Goal: Task Accomplishment & Management: Complete application form

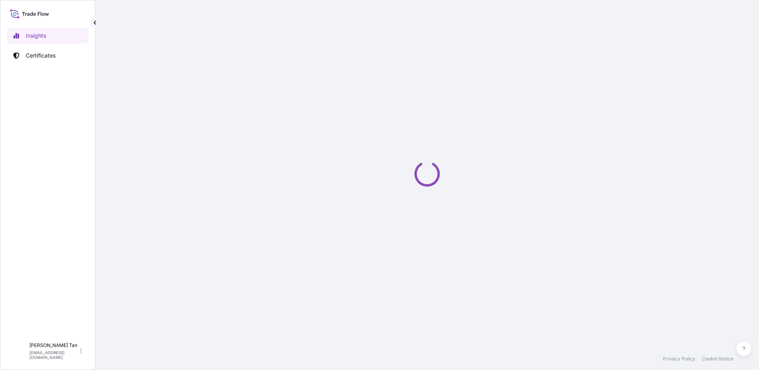
select select "2025"
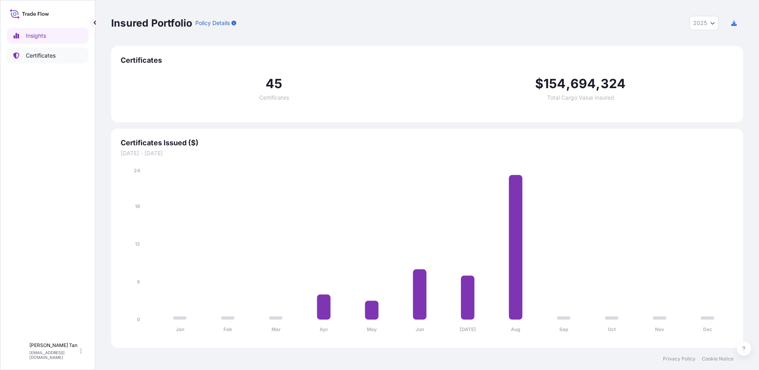
click at [42, 58] on p "Certificates" at bounding box center [41, 56] width 30 height 8
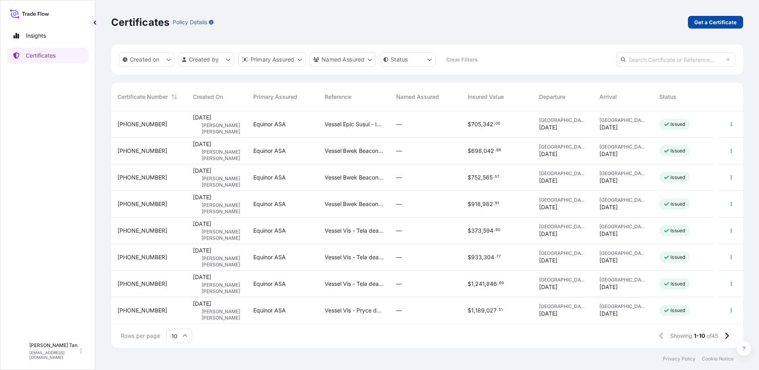
click at [717, 21] on p "Get a Certificate" at bounding box center [715, 22] width 42 height 8
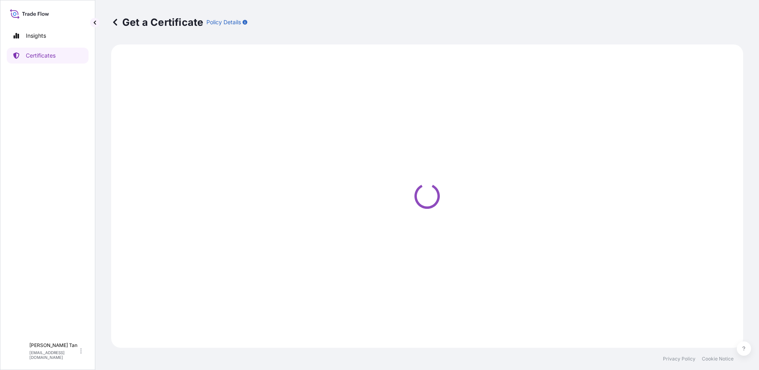
select select "Sea"
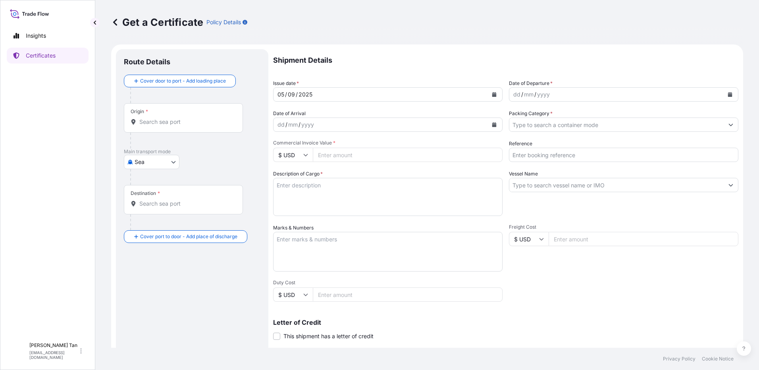
click at [310, 96] on div "2025" at bounding box center [305, 95] width 15 height 10
click at [560, 96] on div "dd / mm / yyyy" at bounding box center [616, 94] width 214 height 14
click at [728, 93] on icon "Calendar" at bounding box center [730, 94] width 4 height 5
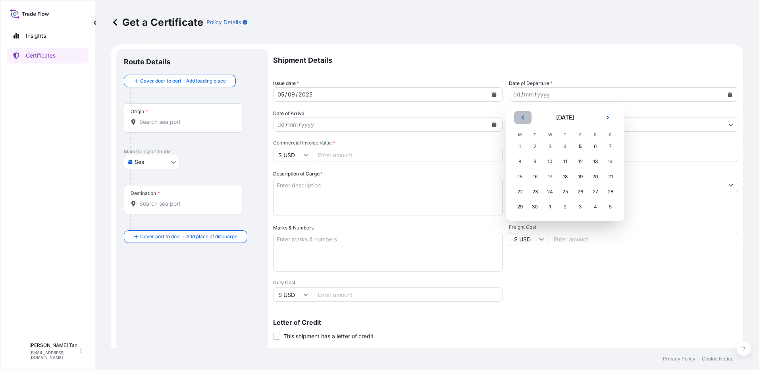
click at [523, 115] on icon "Previous" at bounding box center [522, 117] width 5 height 5
click at [533, 160] on div "5" at bounding box center [535, 161] width 14 height 14
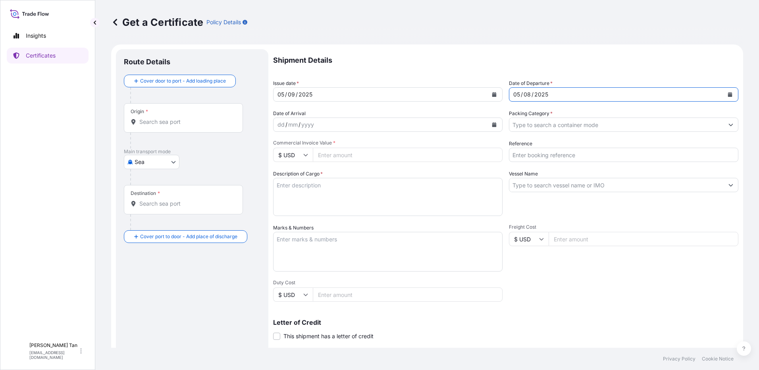
click at [328, 119] on div "dd / mm / yyyy" at bounding box center [380, 124] width 214 height 14
click at [492, 123] on icon "Calendar" at bounding box center [494, 124] width 5 height 5
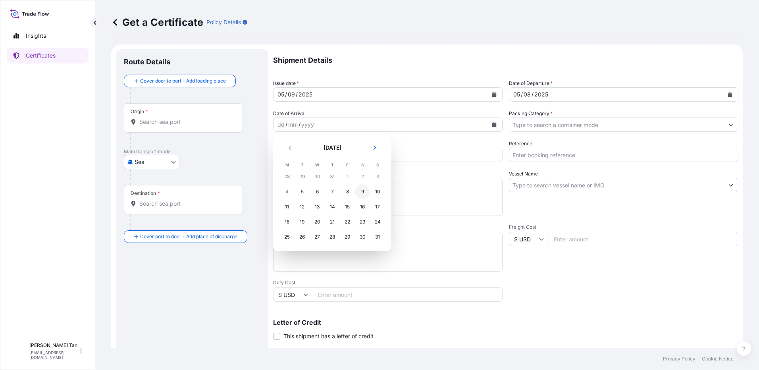
click at [360, 192] on div "9" at bounding box center [362, 191] width 14 height 14
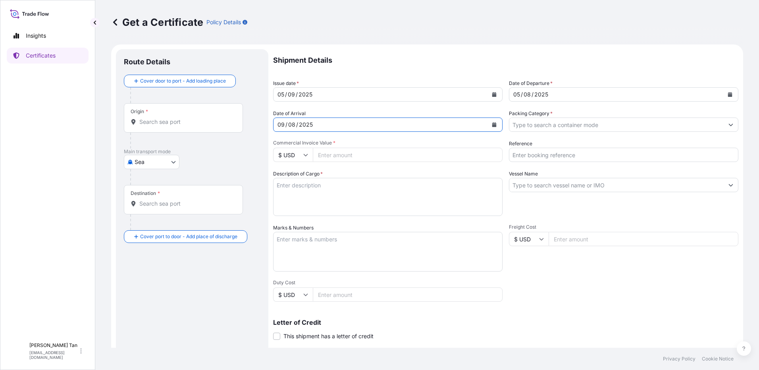
click at [571, 123] on input "Packing Category *" at bounding box center [616, 124] width 214 height 14
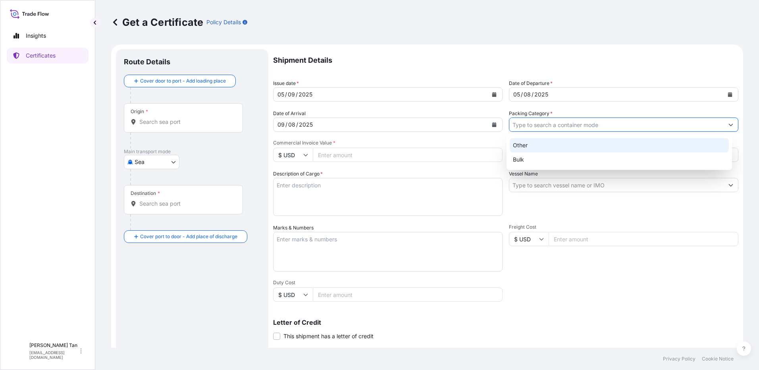
click at [538, 142] on div "Other" at bounding box center [618, 145] width 219 height 14
type input "Other"
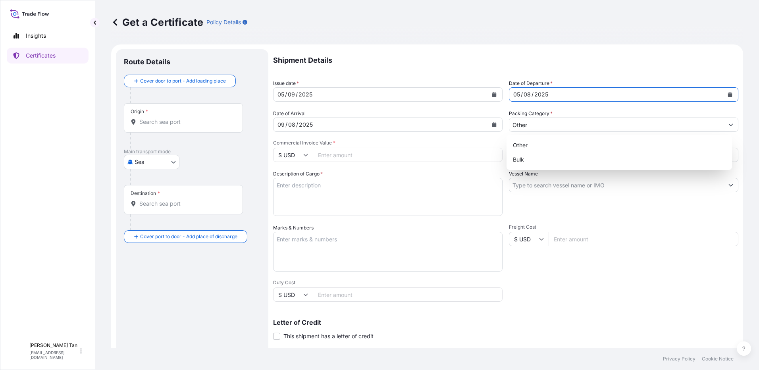
click at [729, 92] on button "Calendar" at bounding box center [729, 94] width 13 height 13
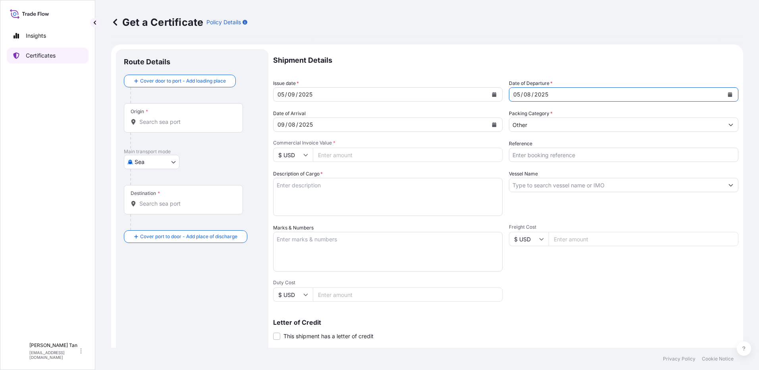
click at [31, 57] on p "Certificates" at bounding box center [41, 56] width 30 height 8
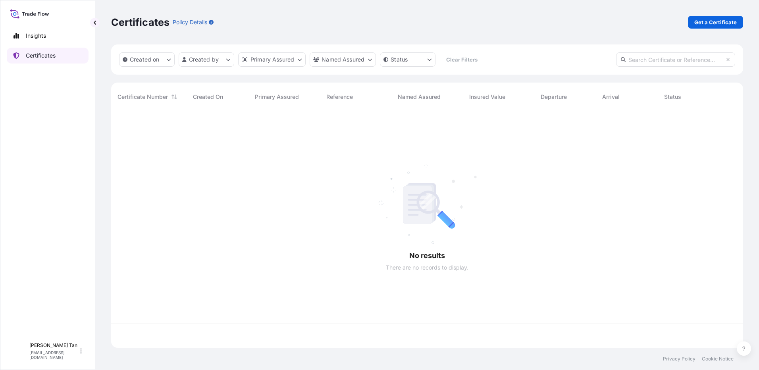
scroll to position [235, 626]
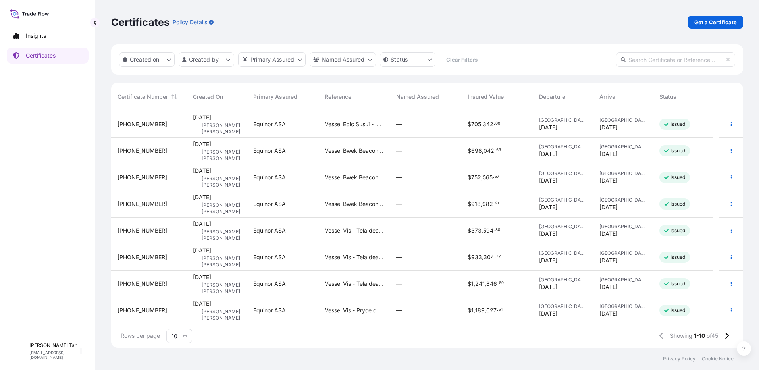
click at [717, 14] on div "Certificates Policy Details Get a Certificate" at bounding box center [427, 22] width 632 height 44
click at [715, 19] on p "Get a Certificate" at bounding box center [715, 22] width 42 height 8
select select "Sea"
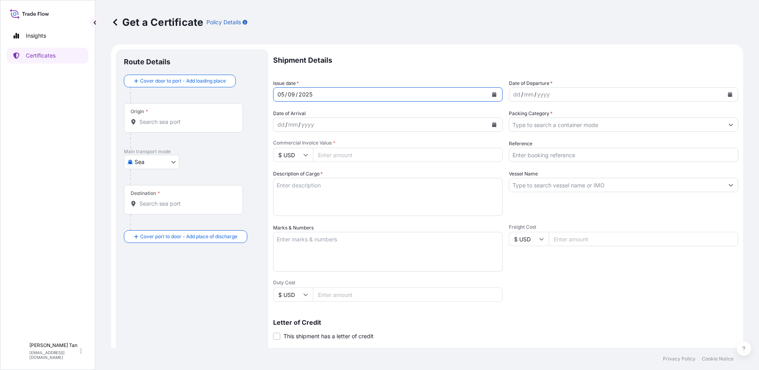
click at [338, 96] on div "[DATE]" at bounding box center [380, 94] width 214 height 14
click at [552, 96] on div "dd / mm / yyyy" at bounding box center [616, 94] width 214 height 14
click at [544, 93] on div "yyyy" at bounding box center [543, 95] width 14 height 10
click at [728, 95] on icon "Calendar" at bounding box center [730, 94] width 4 height 5
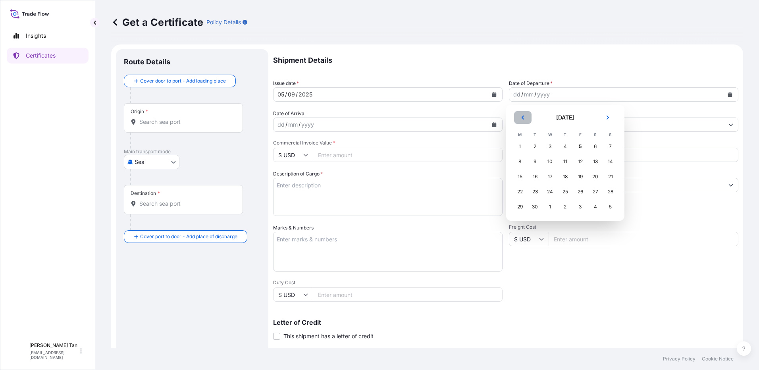
click at [523, 119] on icon "Previous" at bounding box center [522, 117] width 2 height 4
click at [582, 177] on div "15" at bounding box center [580, 176] width 14 height 14
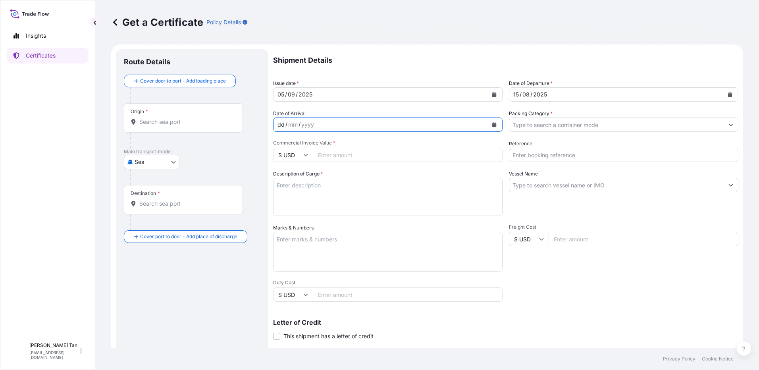
click at [336, 129] on div "dd / mm / yyyy" at bounding box center [380, 124] width 214 height 14
click at [488, 125] on button "Calendar" at bounding box center [494, 124] width 13 height 13
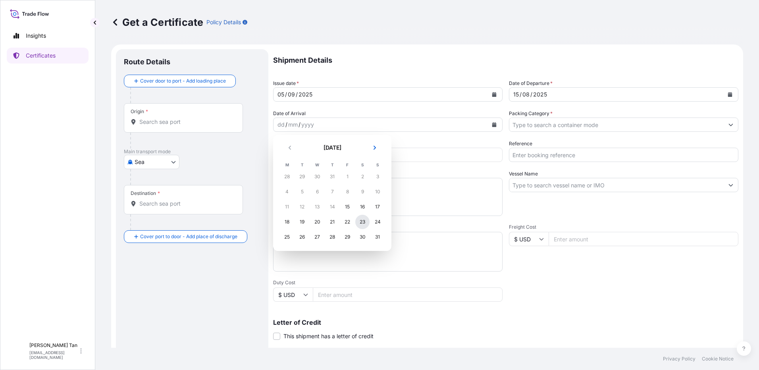
click at [359, 225] on div "23" at bounding box center [362, 222] width 14 height 14
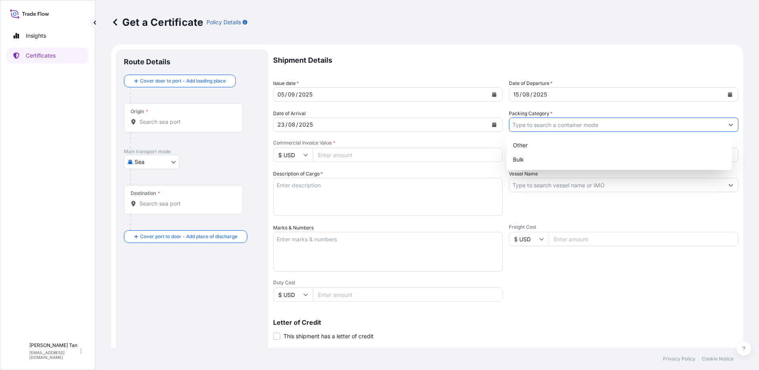
click at [533, 126] on input "Packing Category *" at bounding box center [616, 124] width 214 height 14
click at [535, 142] on div "Other" at bounding box center [618, 145] width 219 height 14
type input "Other"
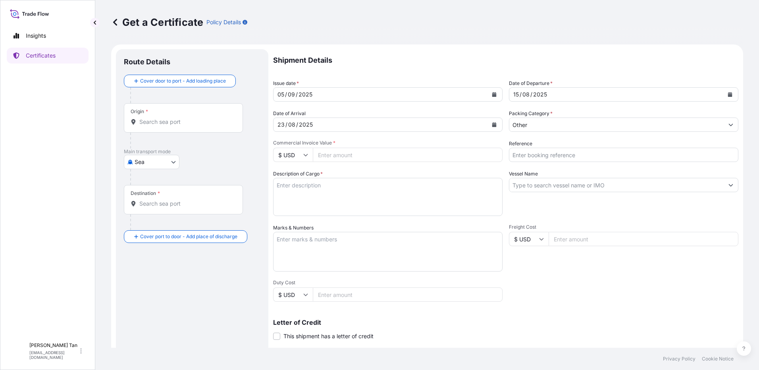
click at [340, 160] on input "Commercial Invoice Value *" at bounding box center [408, 155] width 190 height 14
click at [329, 155] on input "Commercial Invoice Value *" at bounding box center [408, 155] width 190 height 14
type input "1356224.65"
click at [308, 202] on textarea "Description of Cargo *" at bounding box center [387, 197] width 229 height 38
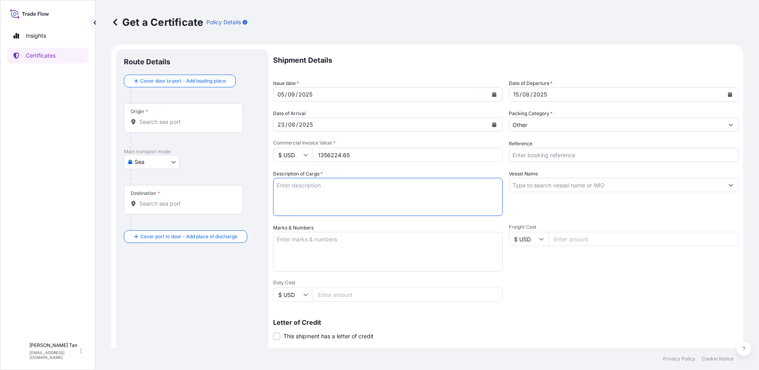
click at [334, 157] on input "1356224.65" at bounding box center [408, 155] width 190 height 14
click at [305, 194] on textarea "Description of Cargo *" at bounding box center [387, 197] width 229 height 38
click at [533, 157] on input "Reference" at bounding box center [623, 155] width 229 height 14
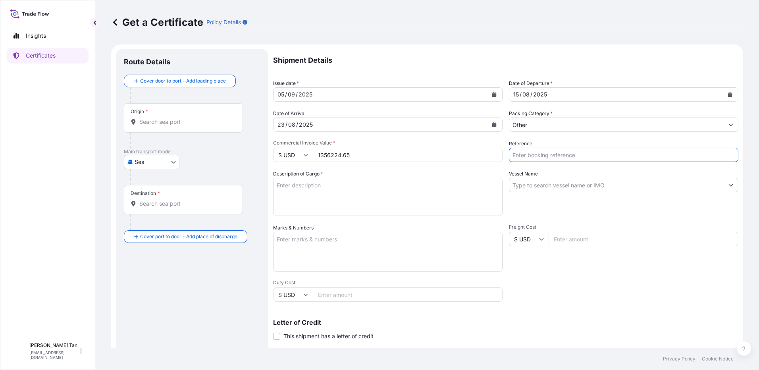
type input "Vessel Epic Susui - IOC deal 11990"
type input "[GEOGRAPHIC_DATA]"
type input "EPIC SUSUI"
drag, startPoint x: 629, startPoint y: 153, endPoint x: 527, endPoint y: 154, distance: 102.0
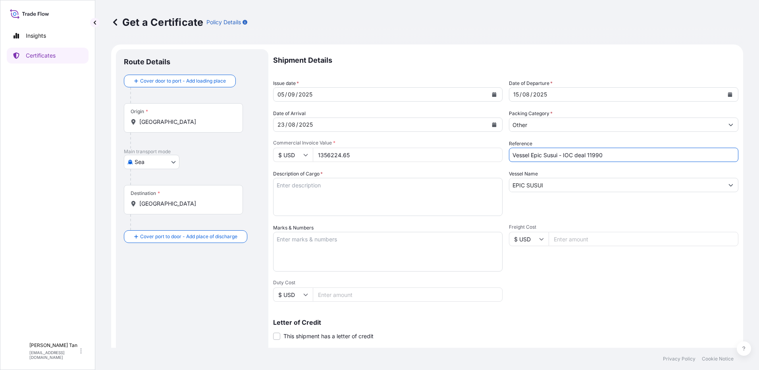
click at [527, 154] on input "Vessel Epic Susui - IOC deal 11990" at bounding box center [623, 155] width 229 height 14
click at [644, 154] on input "Vessel Bwek Beacon - Pryce" at bounding box center [623, 155] width 229 height 14
click at [623, 156] on input "Vessel Bwek Beacon - Pryce" at bounding box center [623, 155] width 229 height 14
click at [609, 156] on input "Vessel Bwek Beacon - Pryce" at bounding box center [623, 155] width 229 height 14
type input "Vessel Bwek Beacon - Pryce deal 11972"
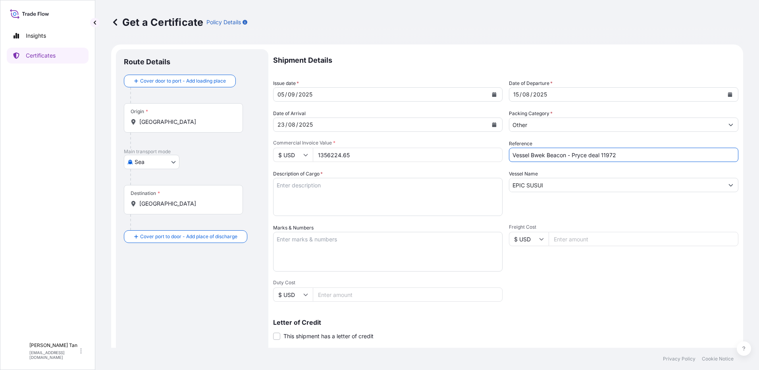
click at [548, 184] on input "EPIC SUSUI" at bounding box center [616, 185] width 214 height 14
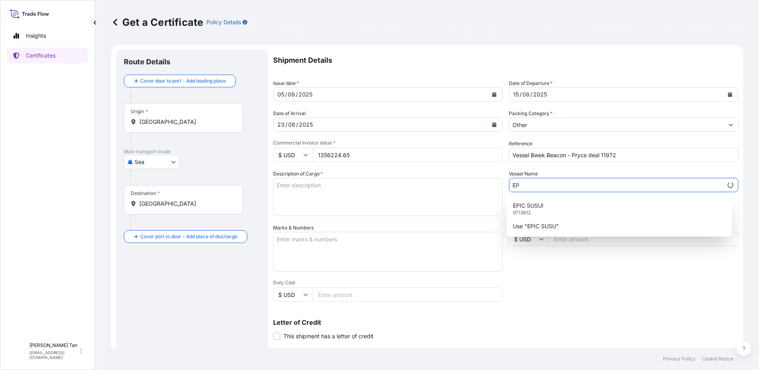
type input "E"
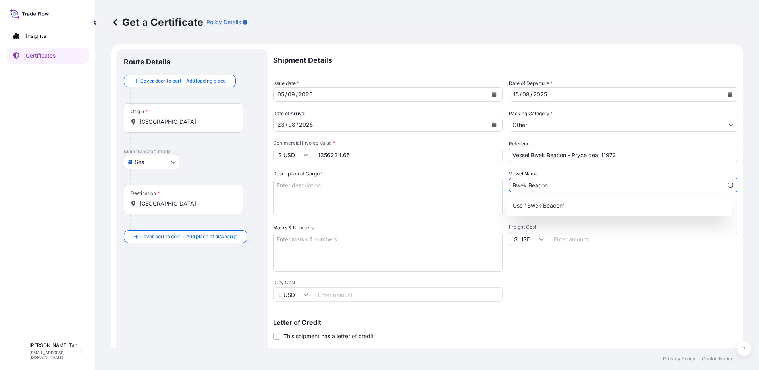
type input "Bwek Beacon"
click at [545, 198] on div "Use "Bwek Beacon"" at bounding box center [619, 205] width 226 height 21
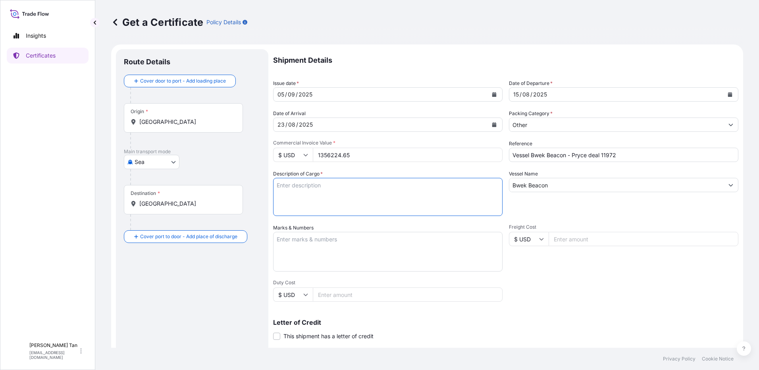
click at [355, 195] on textarea "Description of Cargo *" at bounding box center [387, 197] width 229 height 38
click at [335, 188] on textarea "Description of Cargo *" at bounding box center [387, 197] width 229 height 38
paste textarea "PRODUCT: PRESSURIZED LPG MIXTURE BL DATE: [DATE] Quantity: 1,060.541 MTA UNIT P…"
drag, startPoint x: 338, startPoint y: 192, endPoint x: 307, endPoint y: 192, distance: 31.7
click at [307, 192] on textarea "PRODUCT: PRESSURIZED LPG MIXTURE BL DATE: [DATE] Quantity: 1,060.541 MTA UNIT P…" at bounding box center [387, 197] width 229 height 38
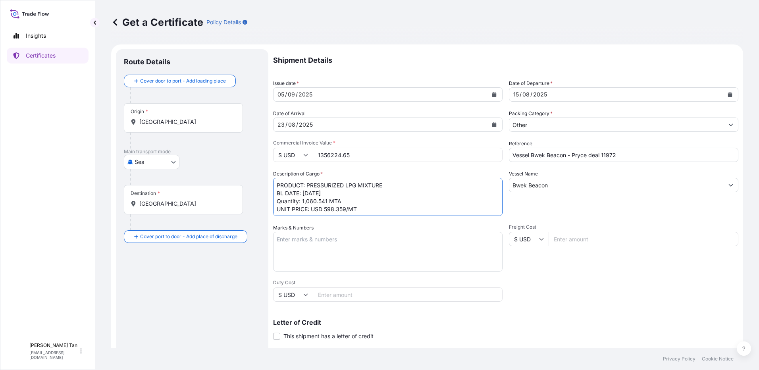
drag, startPoint x: 325, startPoint y: 201, endPoint x: 308, endPoint y: 202, distance: 17.5
click at [308, 202] on textarea "PRODUCT: PRESSURIZED LPG MIXTURE BL DATE: [DATE] Quantity: 1,060.541 MTA UNIT P…" at bounding box center [387, 197] width 229 height 38
click at [345, 211] on textarea "PRODUCT: PRESSURIZED LPG MIXTURE BL DATE: [DATE] Quantity: 2,272.403 MTA UNIT P…" at bounding box center [387, 197] width 229 height 38
type textarea "PRODUCT: PRESSURIZED LPG MIXTURE BL DATE: [DATE] Quantity: 2,272.403 MTA UNIT P…"
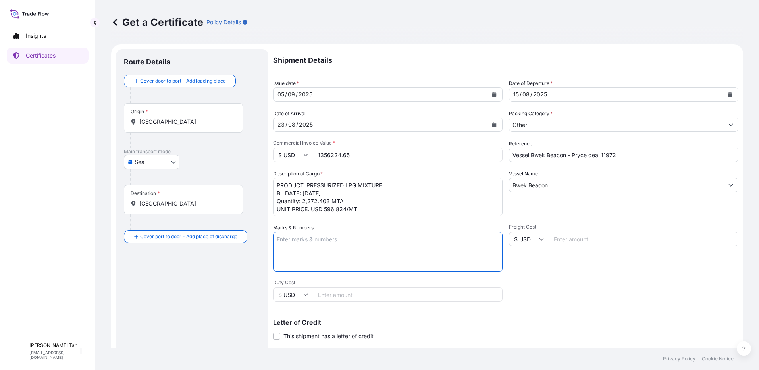
click at [425, 271] on textarea "Marks & Numbers" at bounding box center [387, 252] width 229 height 40
click at [532, 273] on div "Shipment Details Issue date * [DATE] Date of Departure * [DATE] Date of Arrival…" at bounding box center [505, 238] width 465 height 378
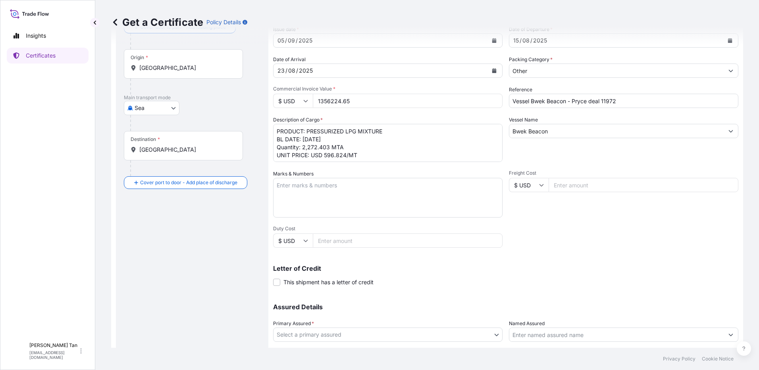
scroll to position [107, 0]
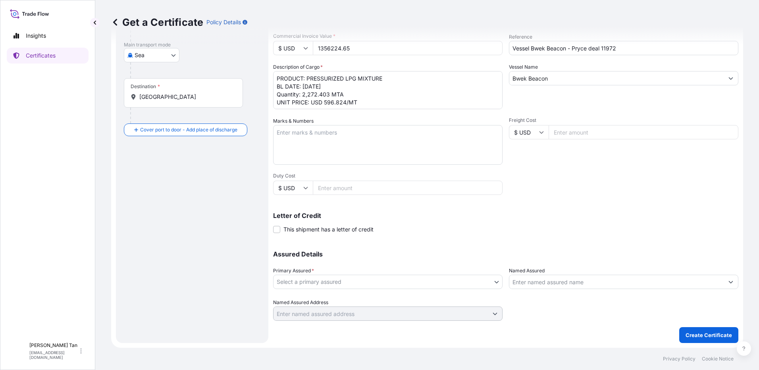
click at [405, 285] on body "Insights Certificates SLL [PERSON_NAME] [PERSON_NAME] [EMAIL_ADDRESS][DOMAIN_NA…" at bounding box center [379, 185] width 759 height 370
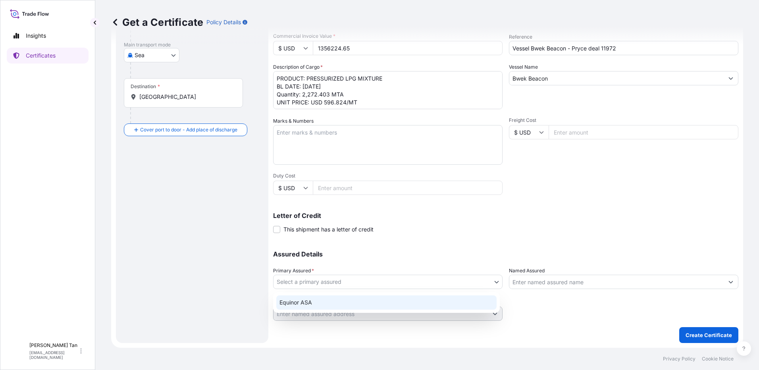
click at [336, 298] on div "Equinor ASA" at bounding box center [386, 302] width 220 height 14
select select "31491"
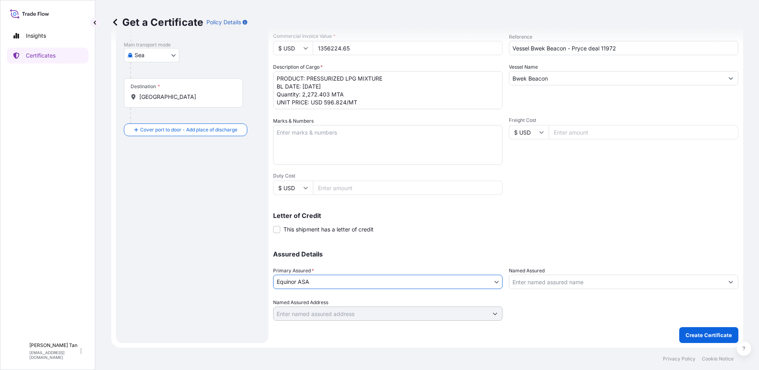
click at [444, 221] on div "Letter of Credit This shipment has a letter of credit Letter of credit * Letter…" at bounding box center [505, 222] width 465 height 21
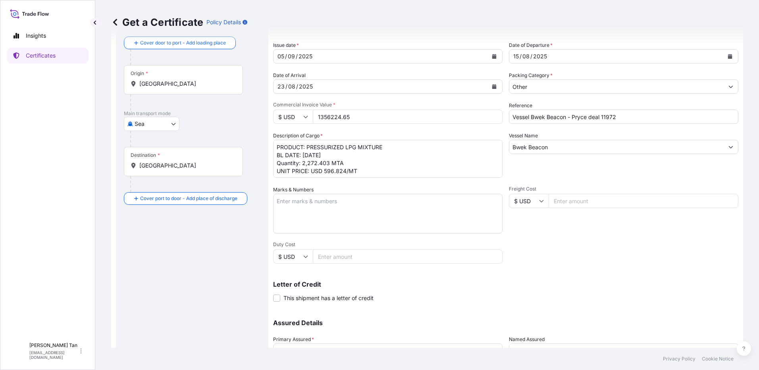
scroll to position [0, 0]
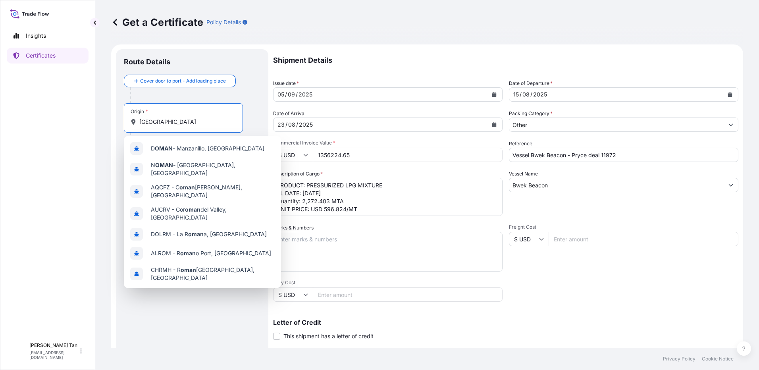
drag, startPoint x: 171, startPoint y: 120, endPoint x: 113, endPoint y: 117, distance: 57.2
click at [113, 117] on form "Route Details Cover door to port - Add loading place Place of loading Road / [G…" at bounding box center [427, 249] width 632 height 410
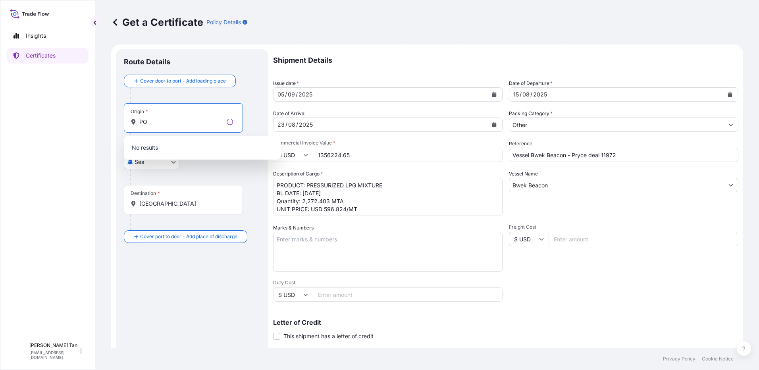
type input "P"
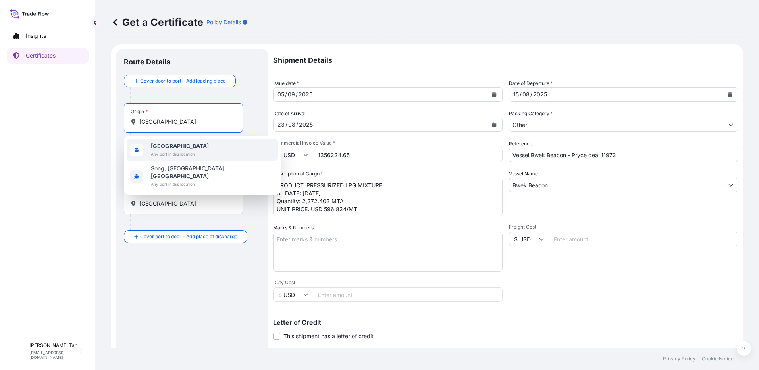
click at [181, 147] on span "[GEOGRAPHIC_DATA]" at bounding box center [180, 146] width 58 height 8
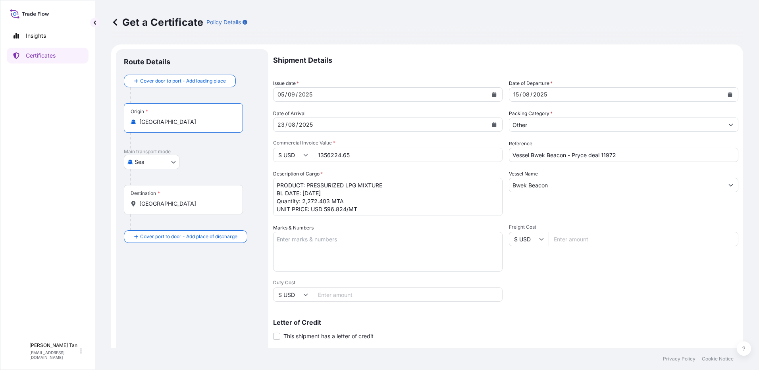
type input "[GEOGRAPHIC_DATA]"
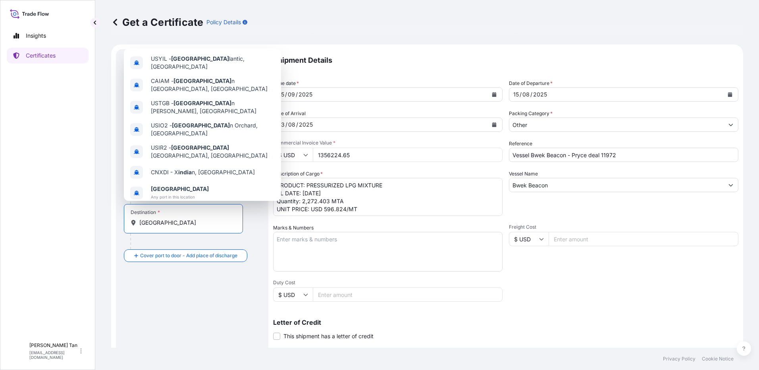
drag, startPoint x: 169, startPoint y: 207, endPoint x: 148, endPoint y: 203, distance: 21.9
click at [148, 203] on div "Cover door to port - Add loading place Place of loading Road / [GEOGRAPHIC_DATA…" at bounding box center [192, 170] width 136 height 184
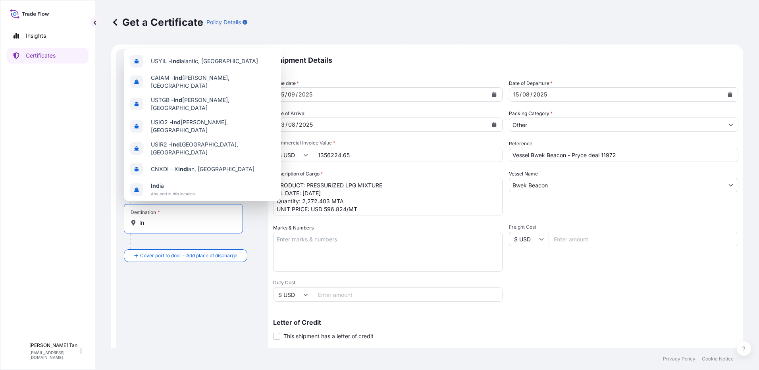
type input "I"
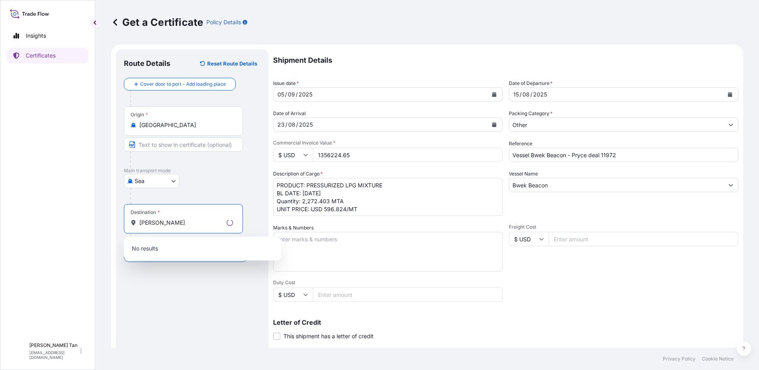
type input "Pryce Gas"
drag, startPoint x: 169, startPoint y: 226, endPoint x: 106, endPoint y: 223, distance: 64.0
click at [106, 223] on div "Get a Certificate Policy Details Route Details Reset Route Details Cover door t…" at bounding box center [426, 174] width 663 height 348
type input "S"
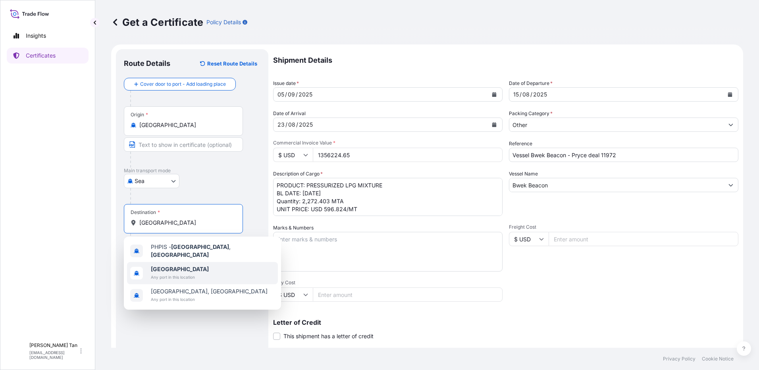
click at [176, 267] on b "[GEOGRAPHIC_DATA]" at bounding box center [180, 268] width 58 height 7
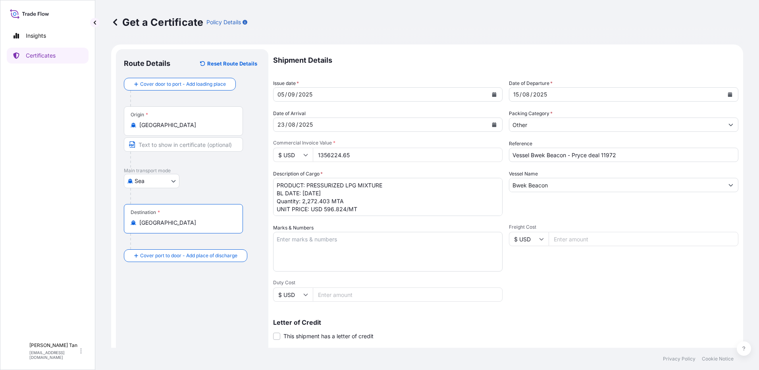
type input "[GEOGRAPHIC_DATA]"
click at [171, 146] on input "Text to appear on certificate" at bounding box center [183, 144] width 119 height 14
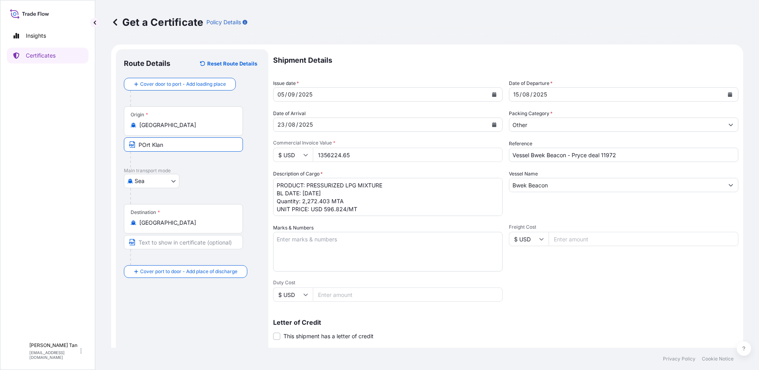
type input "[GEOGRAPHIC_DATA]"
click at [72, 215] on div "Insights Certificates" at bounding box center [48, 180] width 82 height 318
click at [163, 246] on input "Text to appear on certificate" at bounding box center [183, 242] width 119 height 14
type input "Sta [PERSON_NAME]"
click at [65, 283] on div "Insights Certificates" at bounding box center [48, 180] width 82 height 318
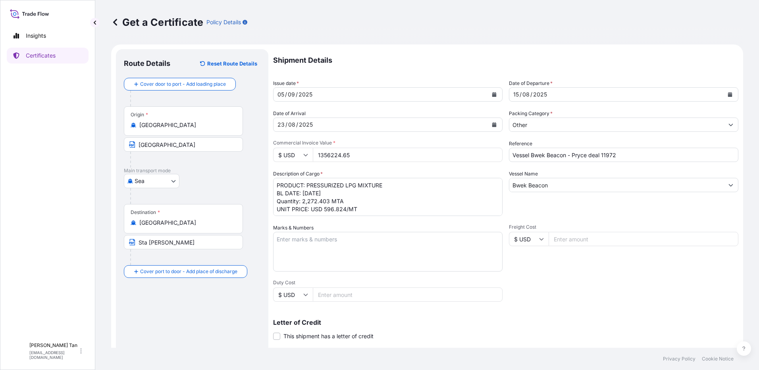
click at [192, 340] on div "Route Details Reset Route Details Cover door to port - Add loading place Place …" at bounding box center [192, 249] width 136 height 384
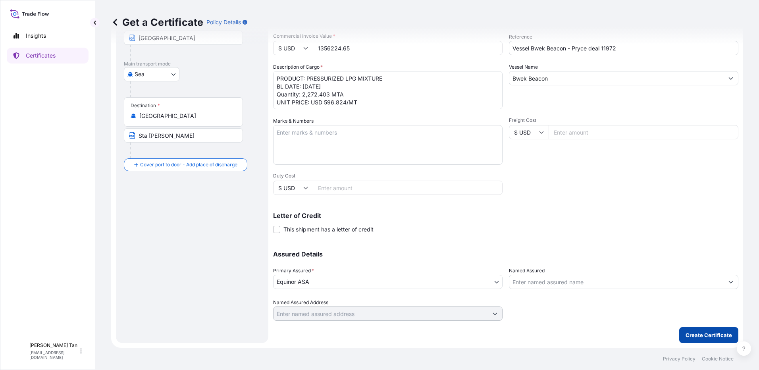
click at [708, 332] on p "Create Certificate" at bounding box center [708, 335] width 46 height 8
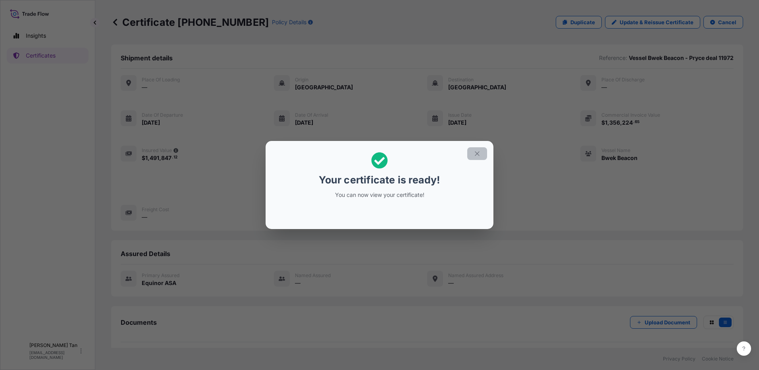
click at [483, 154] on button "button" at bounding box center [477, 153] width 20 height 13
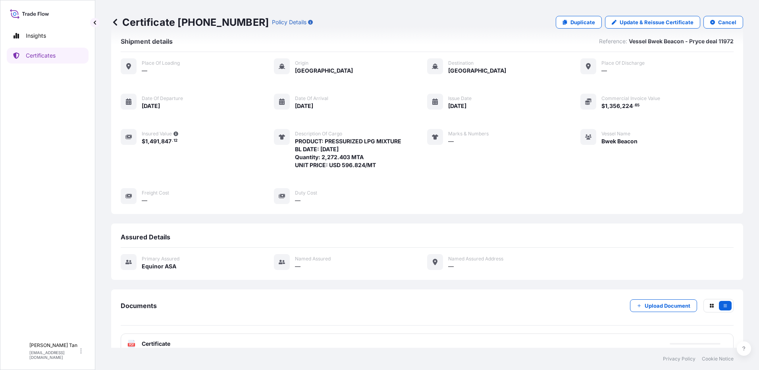
scroll to position [33, 0]
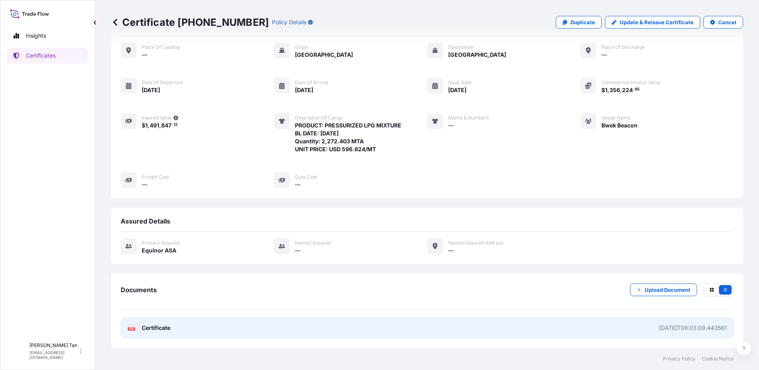
drag, startPoint x: 148, startPoint y: 326, endPoint x: 154, endPoint y: 326, distance: 6.0
click at [154, 326] on span "Certificate" at bounding box center [156, 328] width 29 height 8
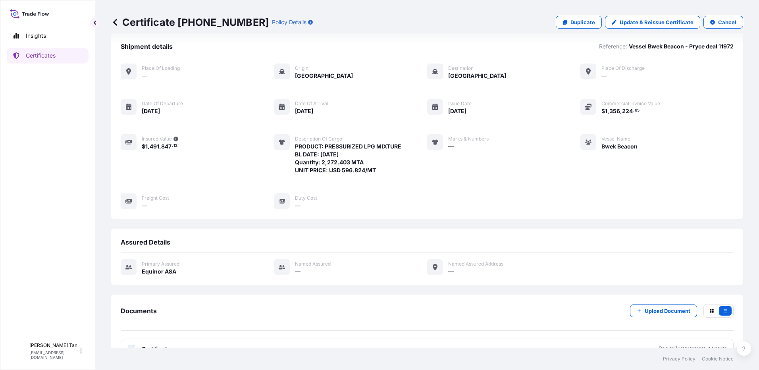
scroll to position [0, 0]
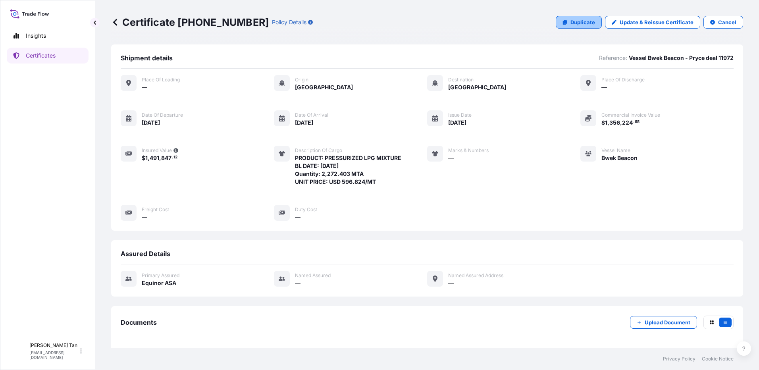
click at [564, 21] on link "Duplicate" at bounding box center [578, 22] width 46 height 13
select select "Sea"
select select "31491"
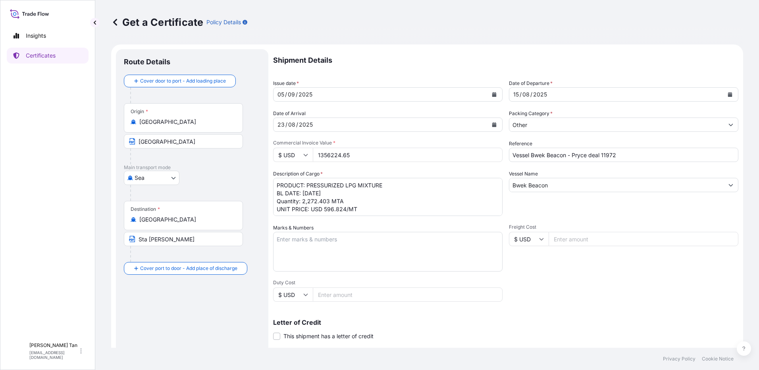
click at [552, 95] on div "[DATE]" at bounding box center [616, 94] width 214 height 14
click at [728, 96] on icon "Calendar" at bounding box center [730, 94] width 4 height 5
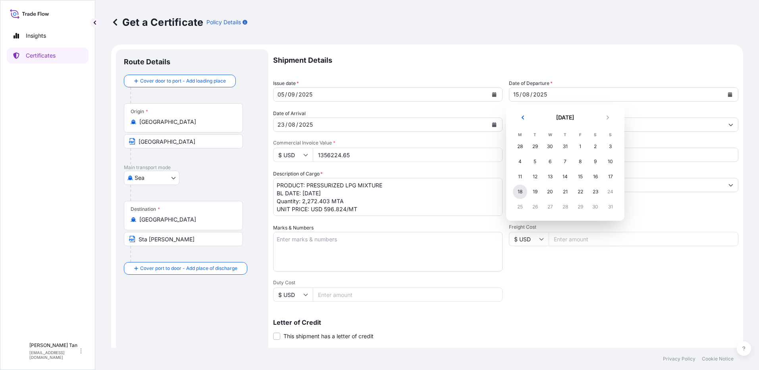
click at [521, 193] on div "18" at bounding box center [520, 191] width 14 height 14
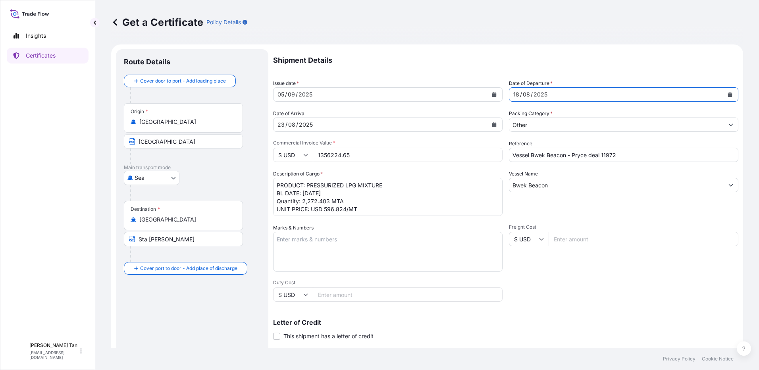
click at [321, 125] on div "[DATE]" at bounding box center [380, 124] width 214 height 14
drag, startPoint x: 368, startPoint y: 156, endPoint x: 284, endPoint y: 150, distance: 83.9
click at [284, 150] on div "$ USD 1356224.65" at bounding box center [387, 155] width 229 height 14
drag, startPoint x: 344, startPoint y: 158, endPoint x: 288, endPoint y: 156, distance: 56.4
click at [288, 156] on div "$ USD 13562" at bounding box center [387, 155] width 229 height 14
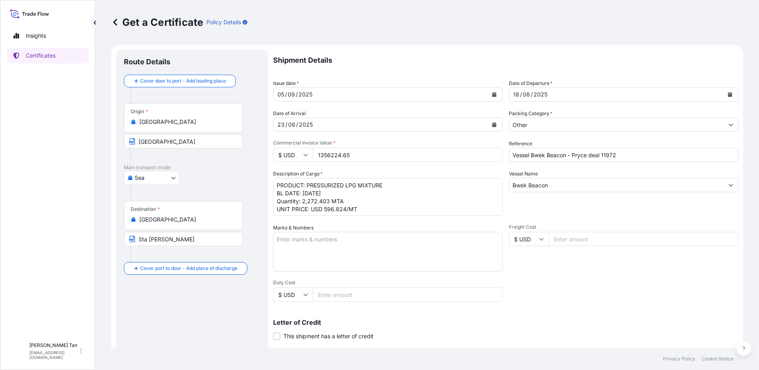
drag, startPoint x: 290, startPoint y: 156, endPoint x: 265, endPoint y: 156, distance: 25.0
click at [265, 156] on form "Route Details Cover door to port - Add loading place Place of loading Road / In…" at bounding box center [427, 249] width 632 height 410
paste input "314882.5"
type input "314882.55"
click at [637, 151] on input "Vessel Bwek Beacon - Pryce deal 11972" at bounding box center [623, 155] width 229 height 14
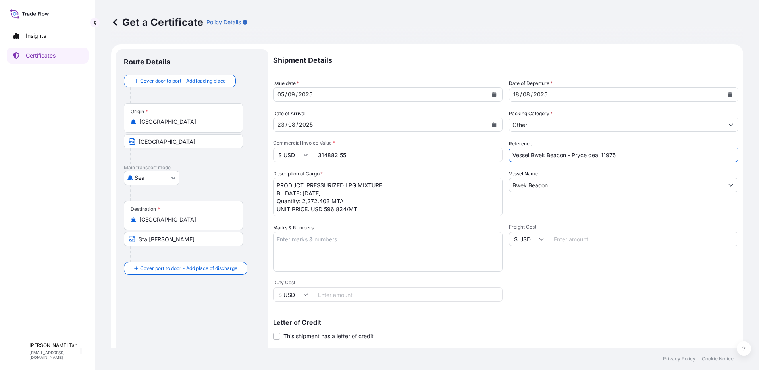
type input "Vessel Bwek Beacon - Pryce deal 11975"
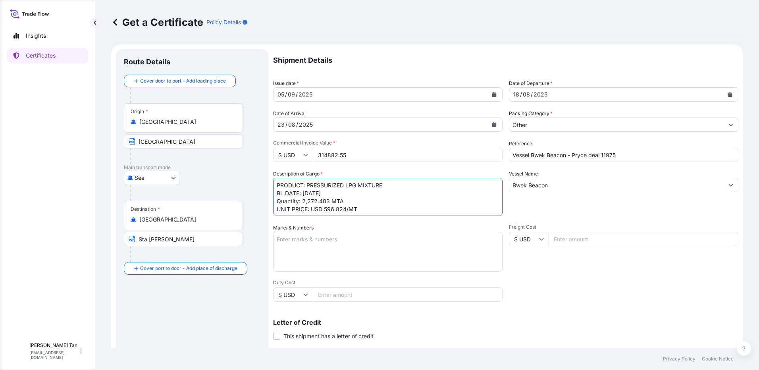
drag, startPoint x: 329, startPoint y: 202, endPoint x: 307, endPoint y: 200, distance: 21.9
click at [307, 200] on textarea "PRODUCT: PRESSURIZED LPG MIXTURE BL DATE: [DATE] Quantity: 2,272.403 MTA UNIT P…" at bounding box center [387, 197] width 229 height 38
click at [367, 211] on textarea "PRODUCT: PRESSURIZED LPG MIXTURE BL DATE: [DATE] Quantity: 2,272.403 MTA UNIT P…" at bounding box center [387, 197] width 229 height 38
type textarea "PRODUCT: PRESSURIZED LPG MIXTURE BL DATE: [DATE] Quantity: 527.597 MTA UNIT PRI…"
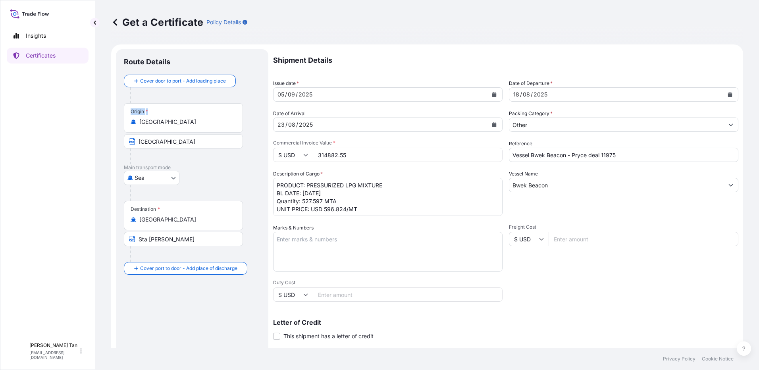
drag, startPoint x: 169, startPoint y: 127, endPoint x: 100, endPoint y: 125, distance: 69.1
click at [100, 125] on div "Get a Certificate Policy Details Route Details Cover door to port - Add loading…" at bounding box center [426, 174] width 663 height 348
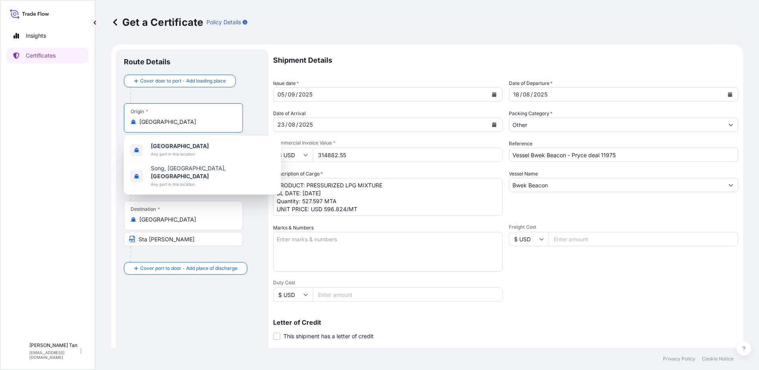
drag, startPoint x: 100, startPoint y: 125, endPoint x: 125, endPoint y: 121, distance: 24.9
click at [125, 121] on div "Origin * [GEOGRAPHIC_DATA]" at bounding box center [183, 117] width 119 height 29
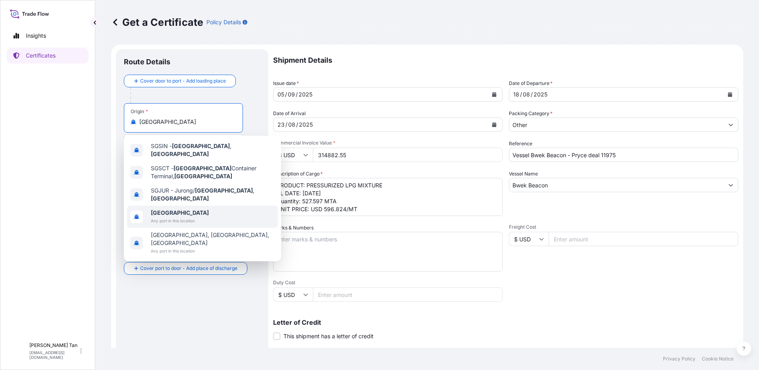
click at [167, 207] on div "[GEOGRAPHIC_DATA] - [GEOGRAPHIC_DATA] , [GEOGRAPHIC_DATA] SGSCT - [GEOGRAPHIC_D…" at bounding box center [202, 198] width 157 height 125
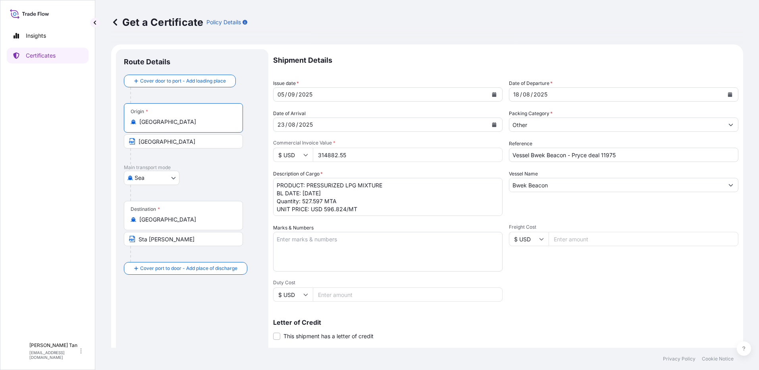
type input "[GEOGRAPHIC_DATA]"
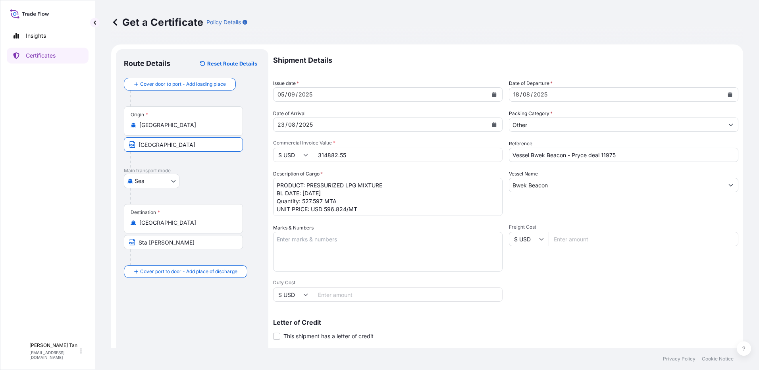
drag, startPoint x: 181, startPoint y: 144, endPoint x: 79, endPoint y: 151, distance: 102.2
click at [79, 151] on div "Insights Certificates SLL [PERSON_NAME] [PERSON_NAME] [EMAIL_ADDRESS][DOMAIN_NA…" at bounding box center [379, 185] width 759 height 370
click at [159, 146] on input "Text to appear on certificate" at bounding box center [183, 144] width 119 height 14
type input "S"
click at [159, 146] on input "Text to appear on certificate" at bounding box center [183, 144] width 119 height 14
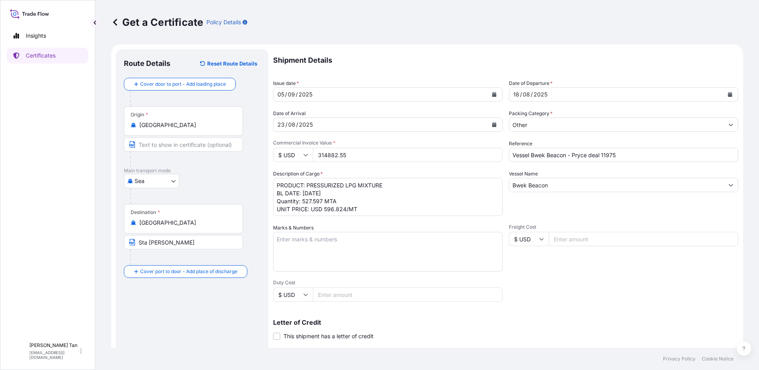
click at [77, 180] on div "Insights Certificates" at bounding box center [48, 180] width 82 height 318
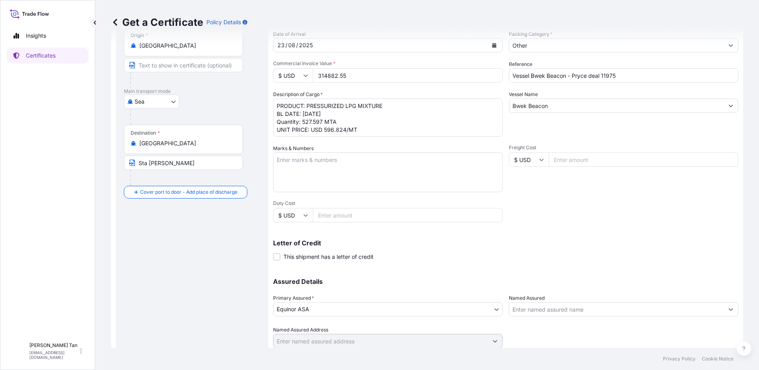
scroll to position [107, 0]
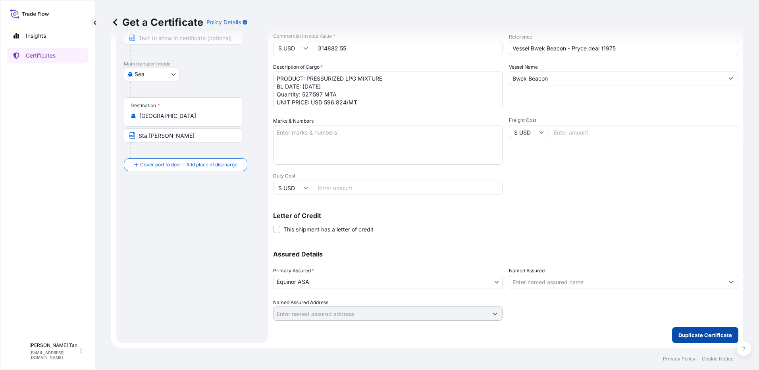
click at [711, 336] on p "Duplicate Certificate" at bounding box center [705, 335] width 54 height 8
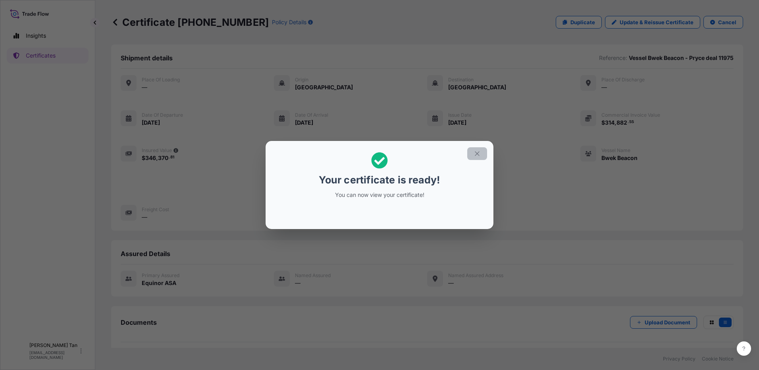
click at [473, 154] on button "button" at bounding box center [477, 153] width 20 height 13
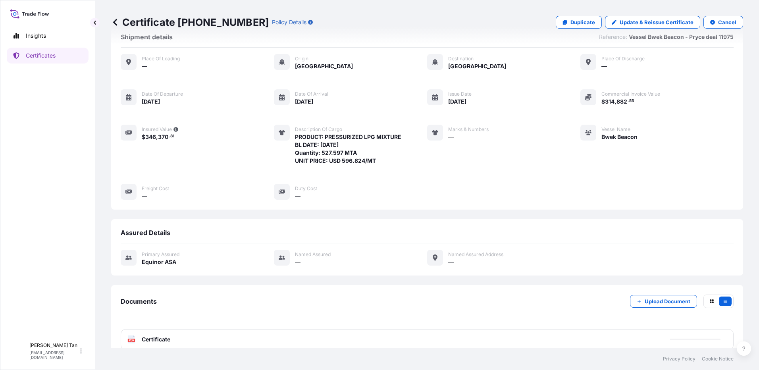
scroll to position [33, 0]
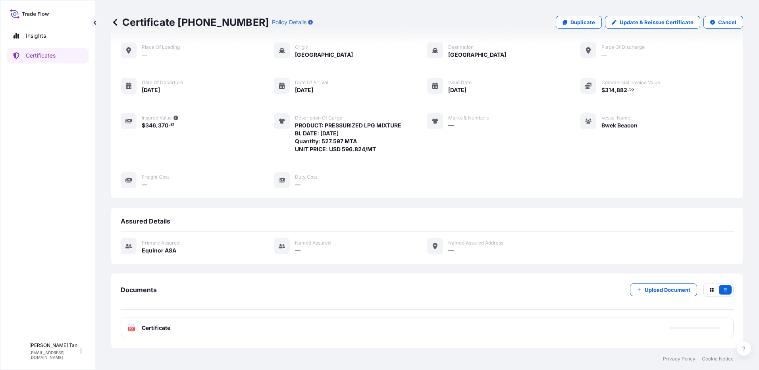
click at [154, 326] on span "Certificate" at bounding box center [156, 328] width 29 height 8
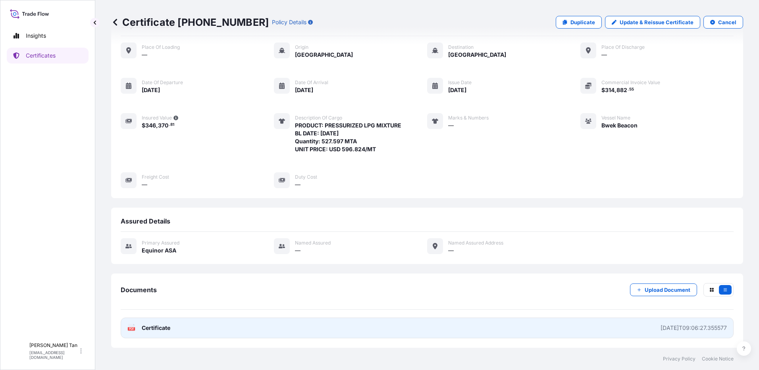
click at [148, 331] on span "Certificate" at bounding box center [156, 328] width 29 height 8
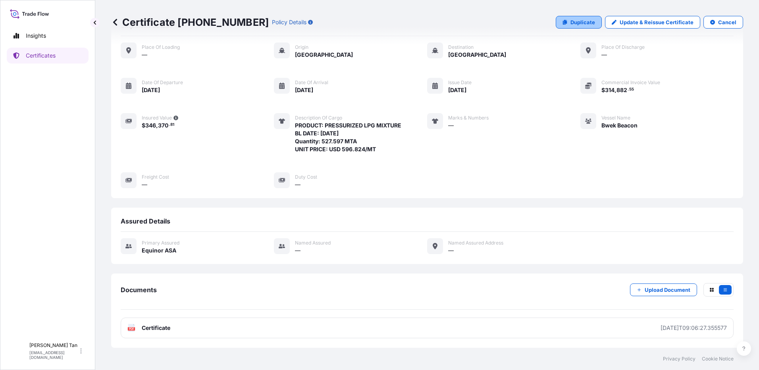
click at [570, 21] on p "Duplicate" at bounding box center [582, 22] width 25 height 8
select select "Sea"
select select "31491"
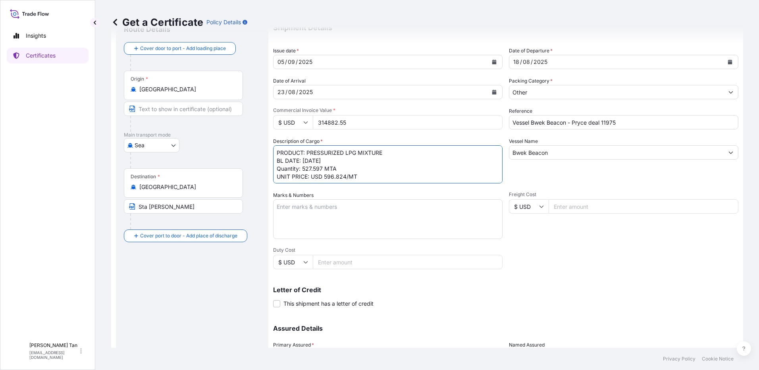
click at [359, 175] on textarea "PRODUCT: PRESSURIZED LPG MIXTURE BL DATE: [DATE] Quantity: 527.597 MTA UNIT PRI…" at bounding box center [387, 164] width 229 height 38
click at [387, 171] on textarea "PRODUCT: PRESSURIZED LPG MIXTURE BL DATE: [DATE] Quantity: 527.597 MTA UNIT PRI…" at bounding box center [387, 164] width 229 height 38
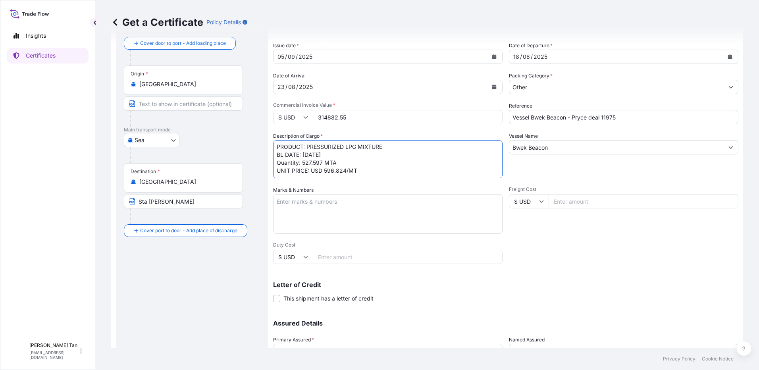
scroll to position [107, 0]
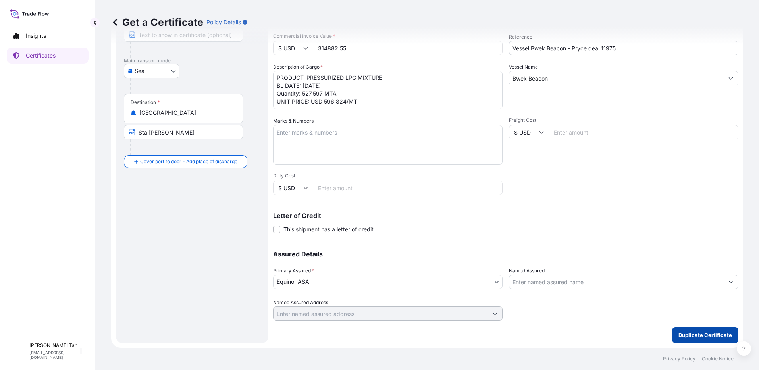
click at [695, 333] on p "Duplicate Certificate" at bounding box center [705, 335] width 54 height 8
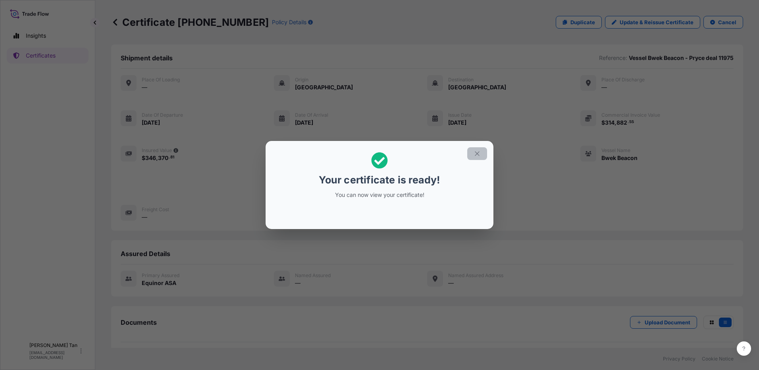
click at [473, 154] on button "button" at bounding box center [477, 153] width 20 height 13
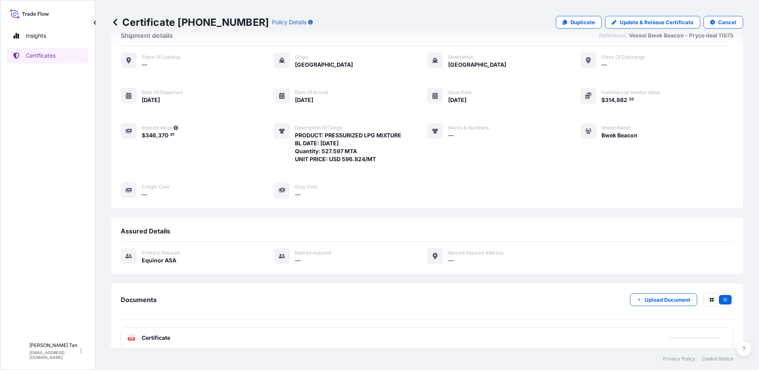
scroll to position [33, 0]
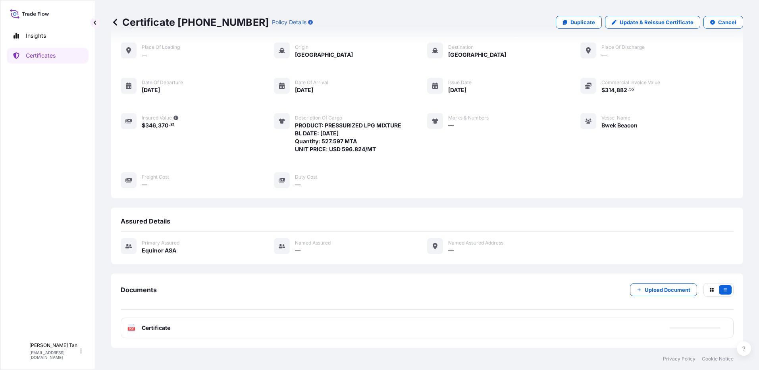
click at [157, 323] on div "PDF Certificate" at bounding box center [427, 327] width 613 height 21
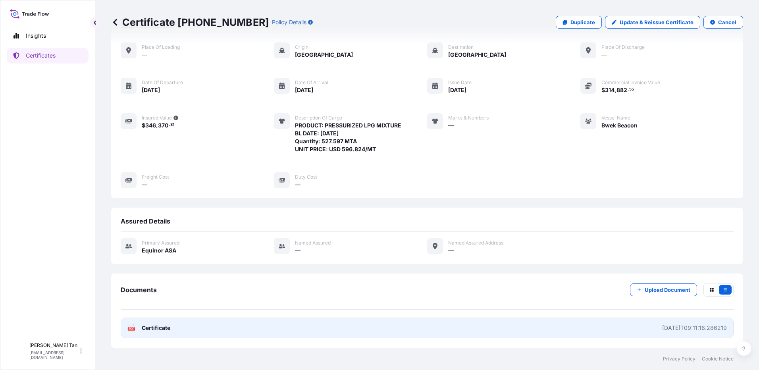
click at [150, 330] on span "Certificate" at bounding box center [156, 328] width 29 height 8
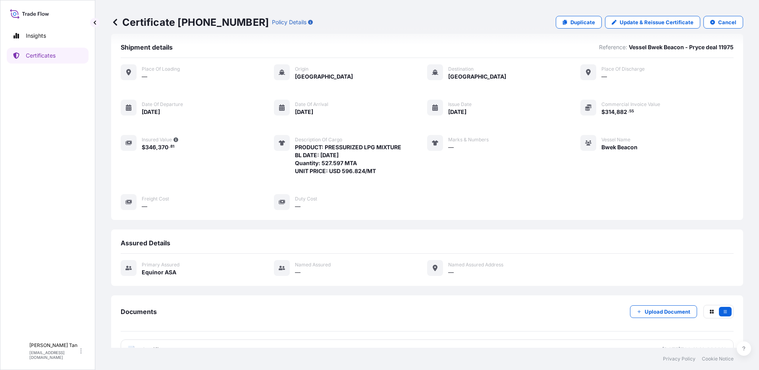
scroll to position [0, 0]
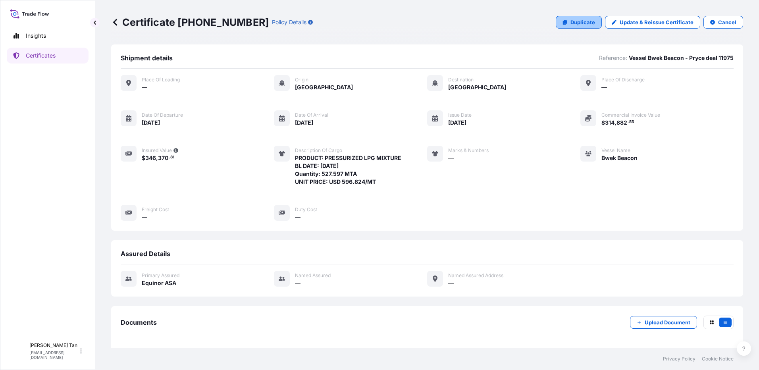
click at [590, 20] on p "Duplicate" at bounding box center [582, 22] width 25 height 8
select select "Sea"
select select "31491"
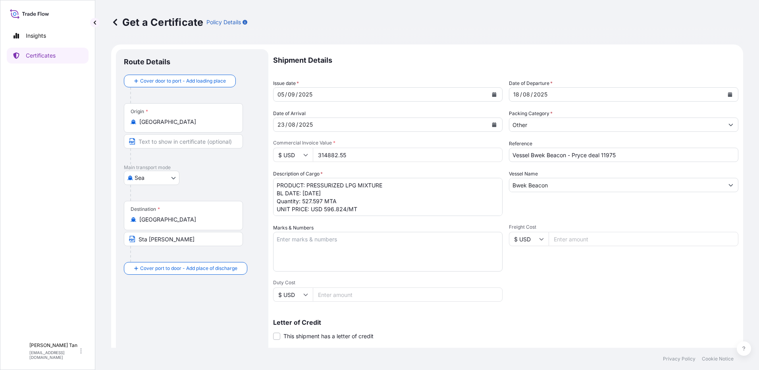
click at [488, 123] on button "Calendar" at bounding box center [494, 124] width 13 height 13
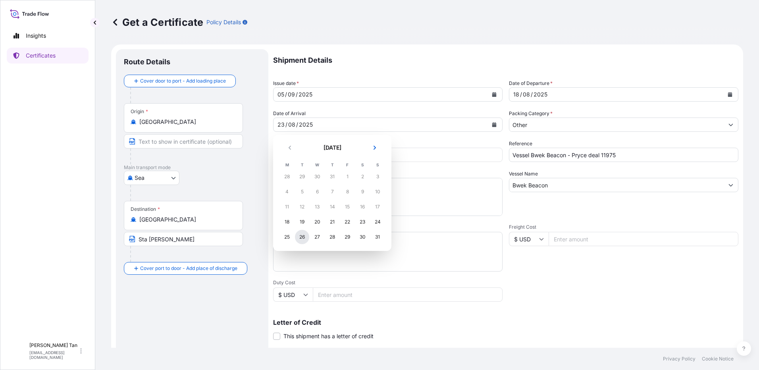
click at [304, 235] on div "26" at bounding box center [302, 237] width 14 height 14
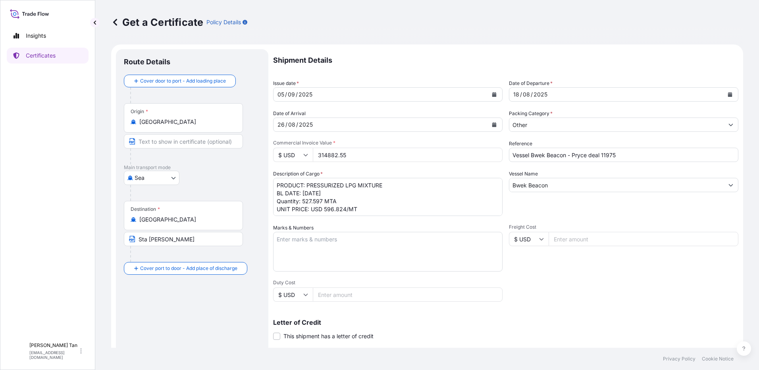
drag, startPoint x: 350, startPoint y: 155, endPoint x: 299, endPoint y: 153, distance: 51.2
click at [299, 153] on div "$ USD 314882.55" at bounding box center [387, 155] width 229 height 14
drag, startPoint x: 359, startPoint y: 156, endPoint x: 279, endPoint y: 147, distance: 80.7
click at [282, 150] on div "$ USD 314882.55" at bounding box center [387, 155] width 229 height 14
paste input "479659.09"
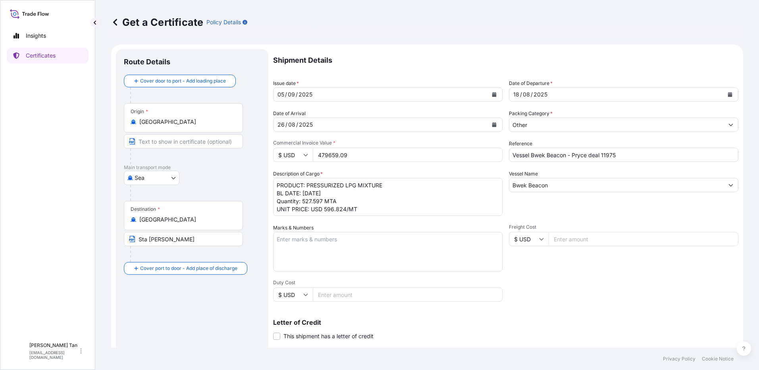
type input "479659.09"
click at [335, 183] on textarea "PRODUCT: PRESSURIZED LPG MIXTURE BL DATE: [DATE] Quantity: 527.597 MTA UNIT PRI…" at bounding box center [387, 197] width 229 height 38
click at [628, 151] on input "Vessel Bwek Beacon - Pryce deal 11975" at bounding box center [623, 155] width 229 height 14
type input "Vessel Bwek Beacon - Pryce deal 11976"
click at [363, 181] on textarea "PRODUCT: PRESSURIZED LPG MIXTURE BL DATE: [DATE] Quantity: 527.597 MTA UNIT PRI…" at bounding box center [387, 197] width 229 height 38
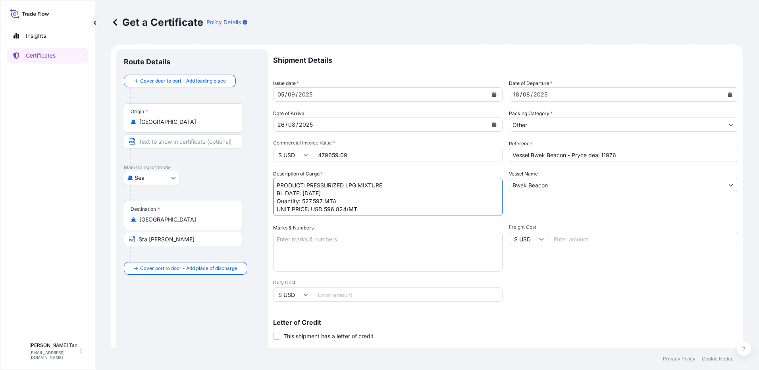
click at [308, 192] on textarea "PRODUCT: PRESSURIZED LPG MIXTURE BL DATE: [DATE] Quantity: 527.597 MTA UNIT PRI…" at bounding box center [387, 197] width 229 height 38
click at [346, 209] on textarea "PRODUCT: PRESSURIZED LPG MIXTURE BL DATE: [DATE] Quantity: 527.597 MTA UNIT PRI…" at bounding box center [387, 197] width 229 height 38
type textarea "PRODUCT: PRESSURIZED LPG MIXTURE BL DATE: [DATE] Quantity: 527.597 MTA UNIT PRI…"
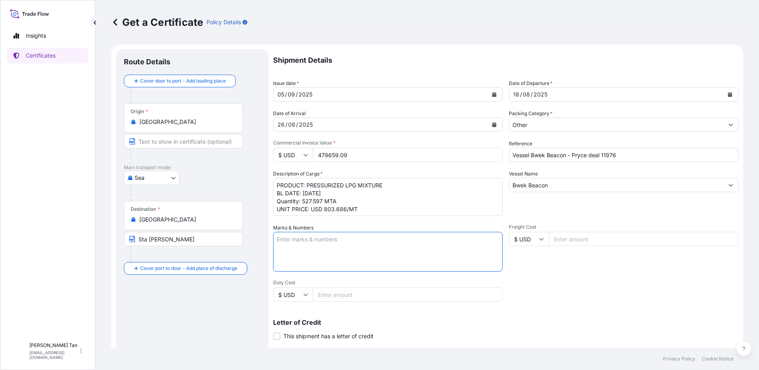
click at [313, 240] on textarea "Marks & Numbers" at bounding box center [387, 252] width 229 height 40
drag, startPoint x: 184, startPoint y: 243, endPoint x: 105, endPoint y: 244, distance: 79.0
click at [104, 244] on div "Get a Certificate Policy Details Route Details Cover door to port - Add loading…" at bounding box center [426, 174] width 663 height 348
type input "[GEOGRAPHIC_DATA]"
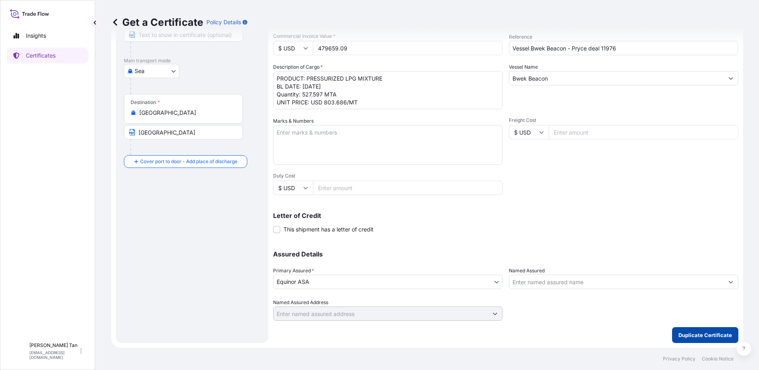
click at [680, 331] on button "Duplicate Certificate" at bounding box center [705, 335] width 66 height 16
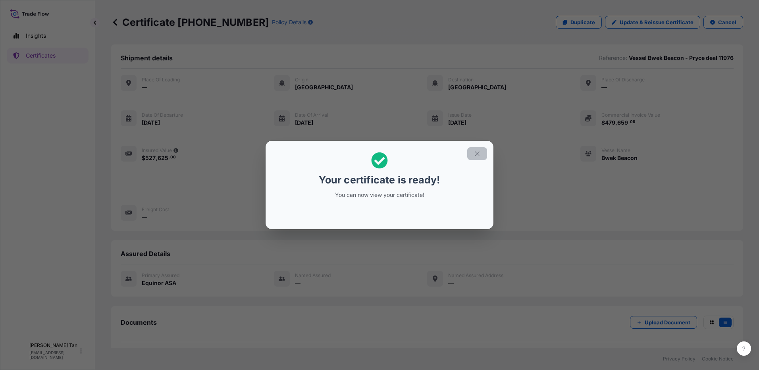
click at [476, 154] on icon "button" at bounding box center [476, 153] width 7 height 7
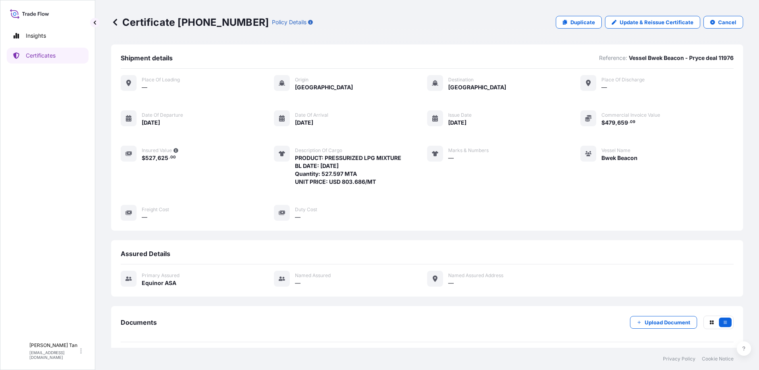
scroll to position [33, 0]
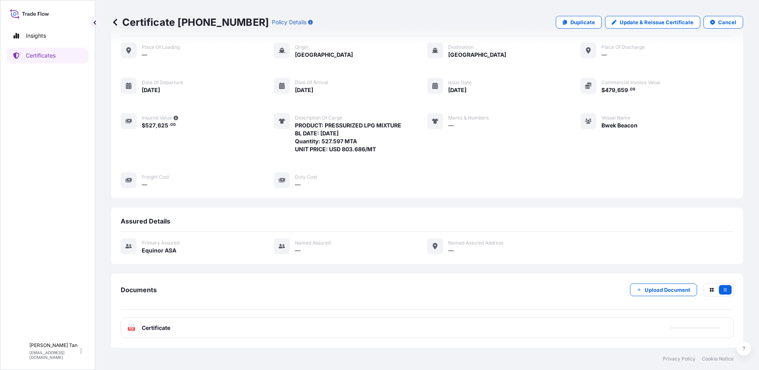
click at [158, 325] on span "Certificate" at bounding box center [156, 328] width 29 height 8
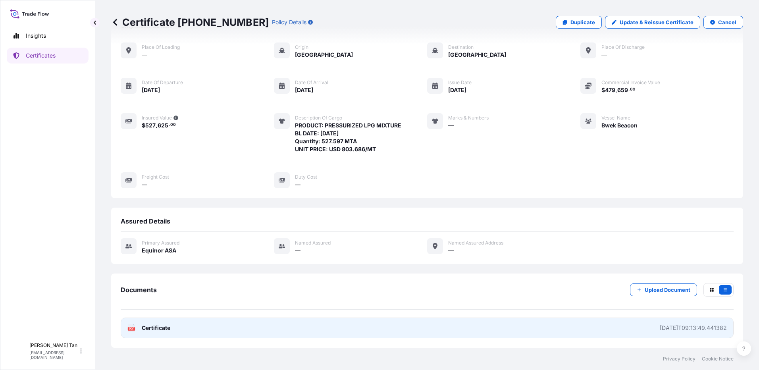
click at [141, 331] on div "PDF Certificate" at bounding box center [148, 328] width 43 height 8
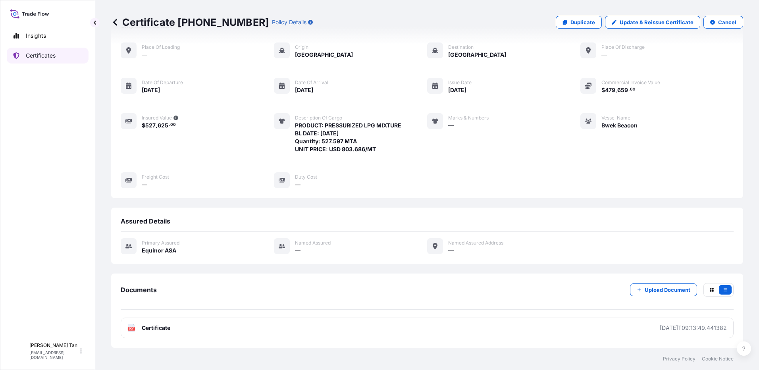
click at [48, 58] on p "Certificates" at bounding box center [41, 56] width 30 height 8
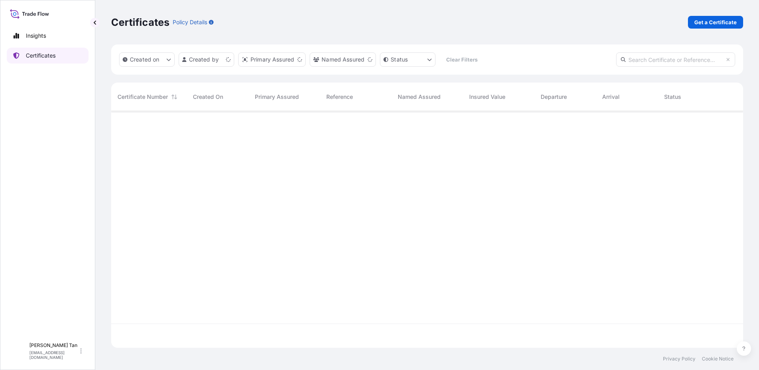
scroll to position [235, 626]
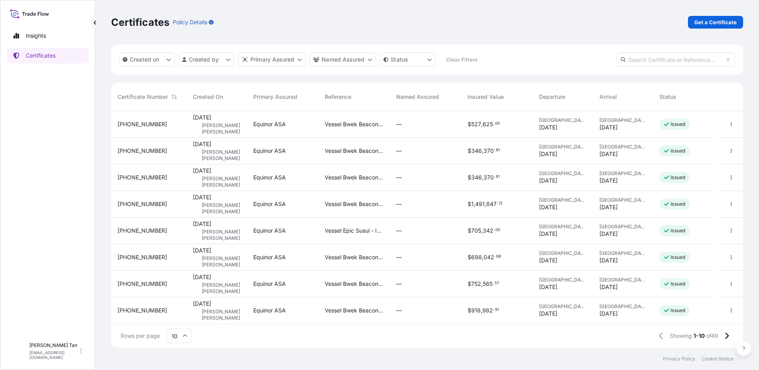
click at [122, 150] on span "[PHONE_NUMBER]" at bounding box center [142, 151] width 50 height 8
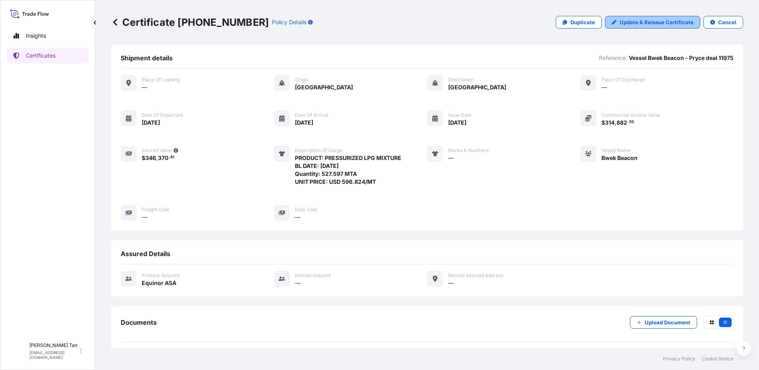
click at [651, 17] on link "Update & Reissue Certificate" at bounding box center [652, 22] width 95 height 13
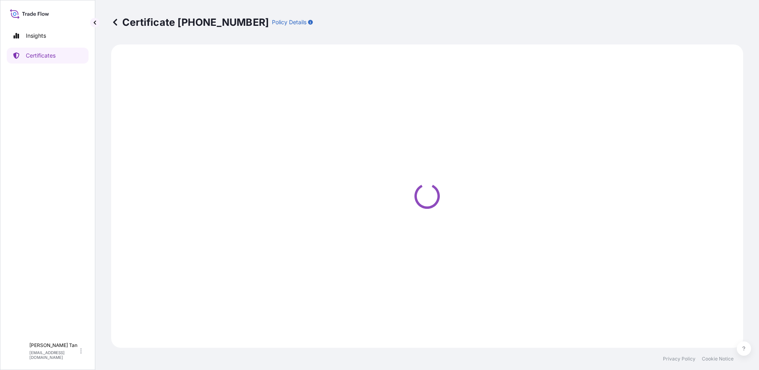
click at [651, 17] on div "Certificate [PHONE_NUMBER] Policy Details" at bounding box center [427, 22] width 632 height 13
select select "Sea"
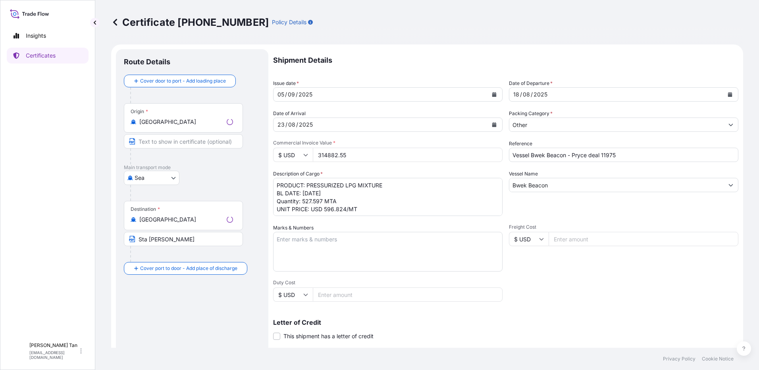
select select "31491"
click at [306, 194] on textarea "PRODUCT: PRESSURIZED LPG MIXTURE BL DATE: [DATE] Quantity: 527.597 MTA UNIT PRI…" at bounding box center [387, 197] width 229 height 38
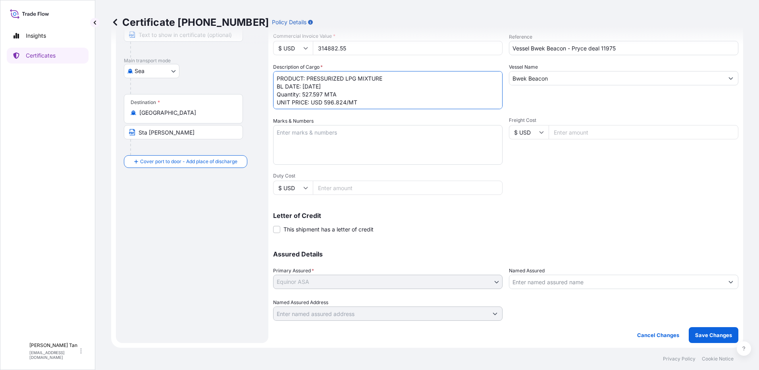
type textarea "PRODUCT: PRESSURIZED LPG MIXTURE BL DATE: [DATE] Quantity: 527.597 MTA UNIT PRI…"
click at [713, 338] on p "Save Changes" at bounding box center [713, 335] width 37 height 8
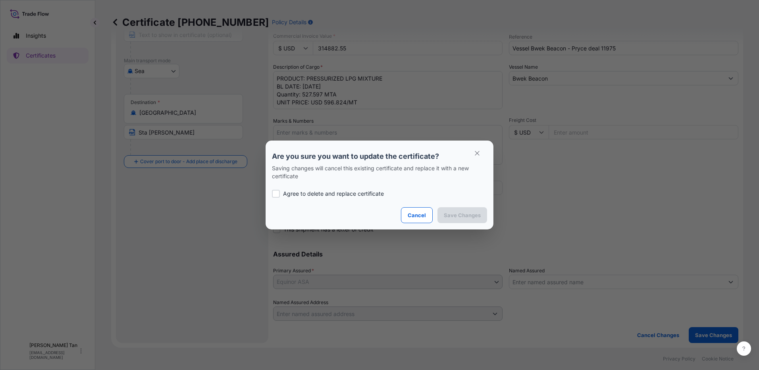
click at [308, 191] on p "Agree to delete and replace certificate" at bounding box center [333, 194] width 101 height 8
checkbox input "true"
click at [448, 212] on p "Save Changes" at bounding box center [462, 215] width 37 height 8
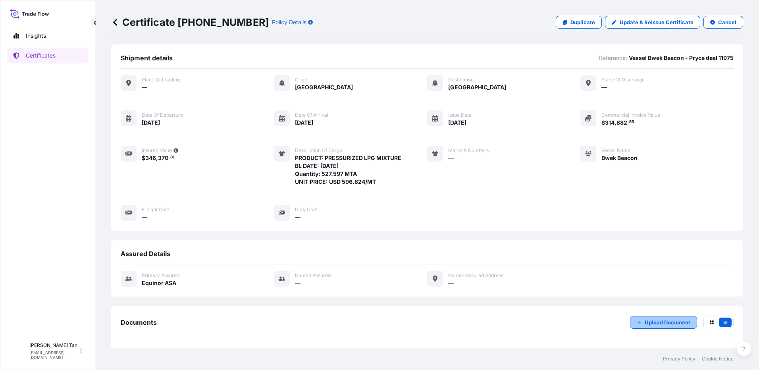
scroll to position [33, 0]
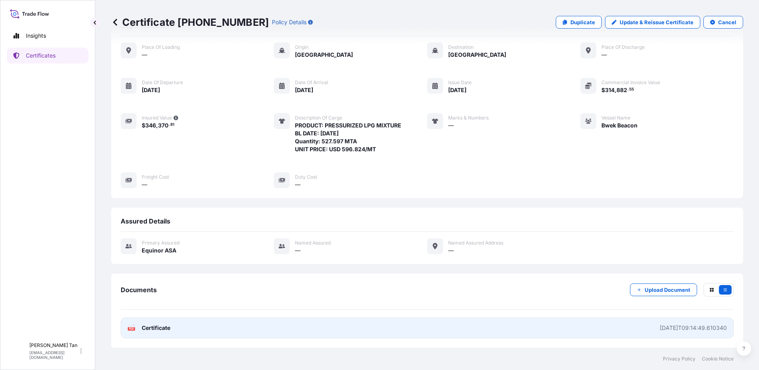
click at [147, 324] on span "Certificate" at bounding box center [156, 328] width 29 height 8
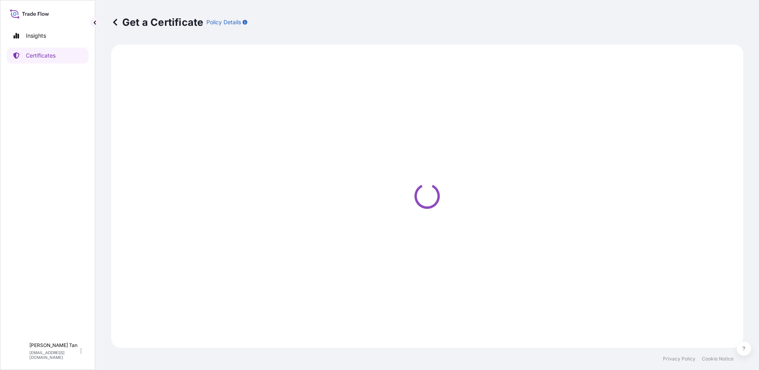
select select "Sea"
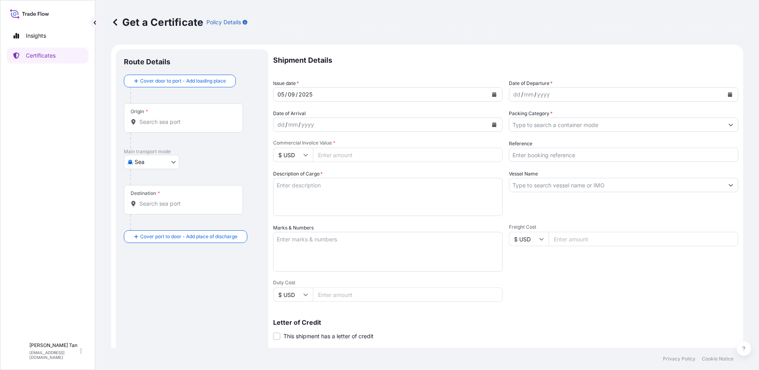
click at [36, 36] on p "Insights" at bounding box center [36, 36] width 20 height 8
select select "2025"
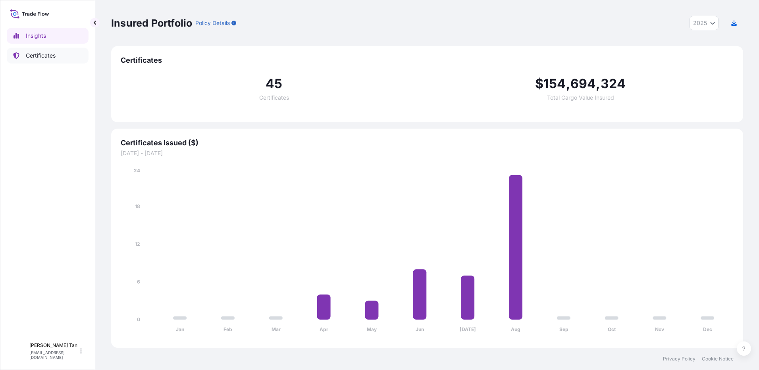
click at [34, 51] on link "Certificates" at bounding box center [48, 56] width 82 height 16
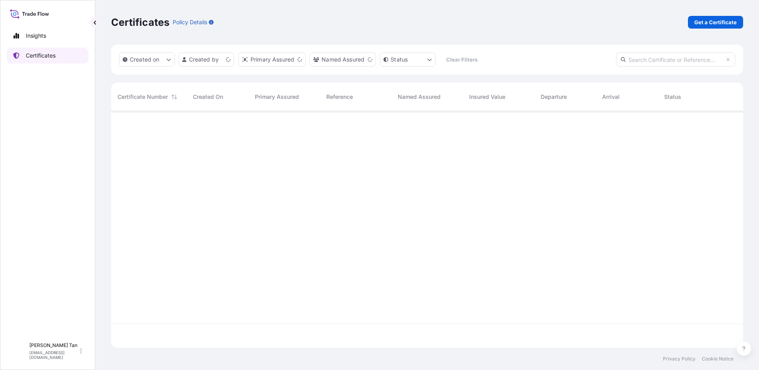
scroll to position [235, 626]
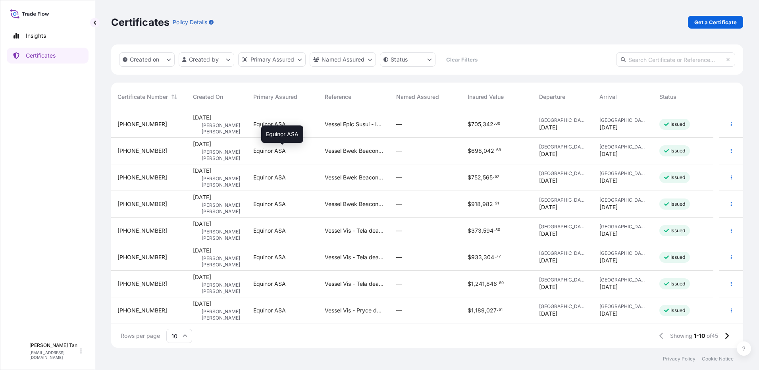
click at [254, 150] on span "Equinor ASA" at bounding box center [269, 151] width 33 height 8
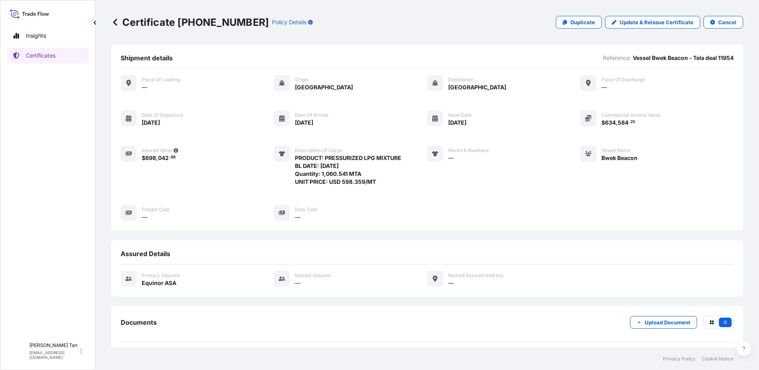
drag, startPoint x: 292, startPoint y: 156, endPoint x: 381, endPoint y: 185, distance: 94.1
click at [381, 185] on div "Description of cargo PRODUCT: PRESSURIZED LPG MIXTURE BL DATE: 27.07.2025 Quant…" at bounding box center [337, 166] width 127 height 40
copy span "PRODUCT: PRESSURIZED LPG MIXTURE BL DATE: [DATE] Quantity: 1,060.541 MTA UNIT P…"
